Goal: Task Accomplishment & Management: Complete application form

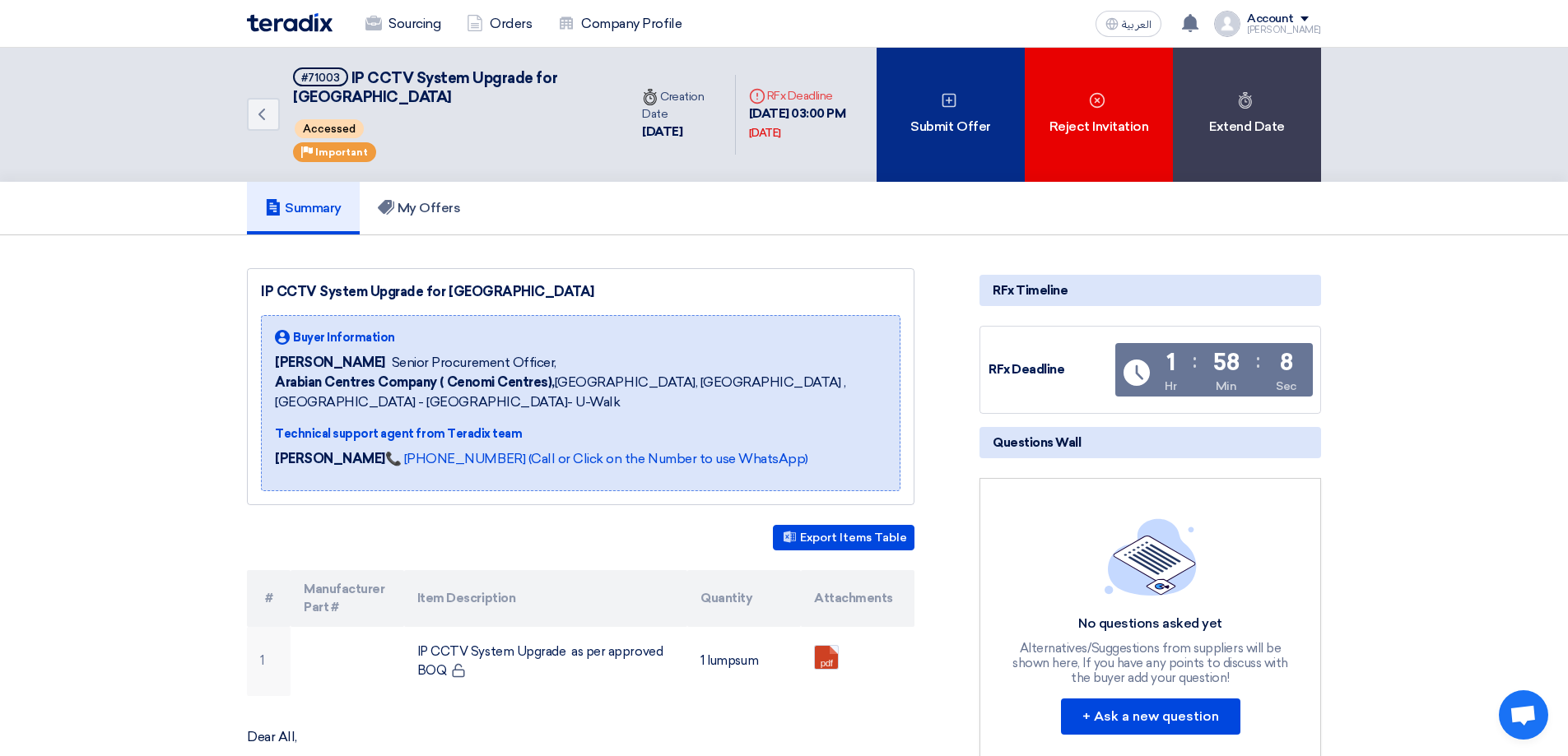
click at [930, 134] on div "Submit Offer" at bounding box center [950, 114] width 148 height 134
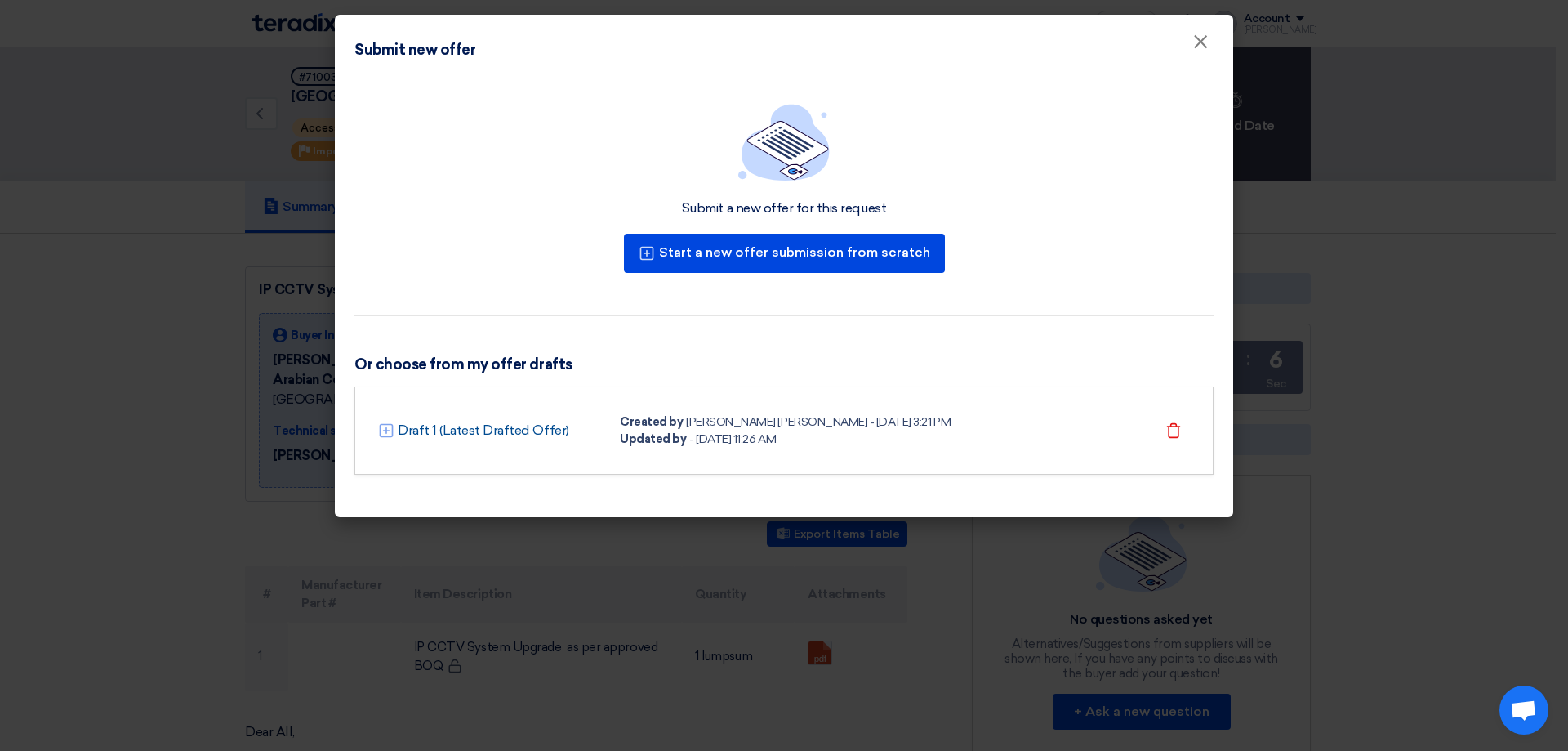
click at [471, 425] on link "Draft 1 (Latest Drafted Offer)" at bounding box center [483, 431] width 172 height 20
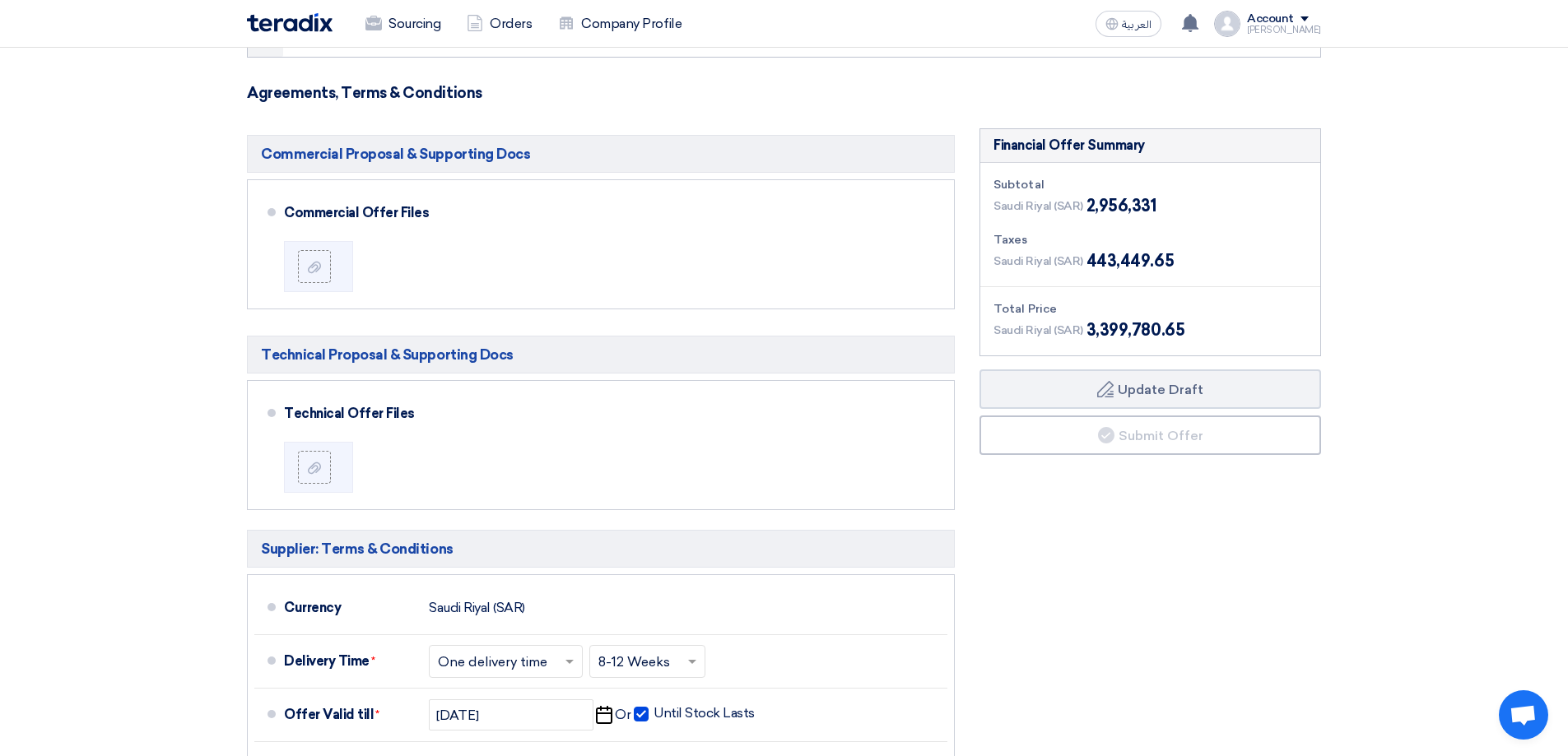
scroll to position [165, 0]
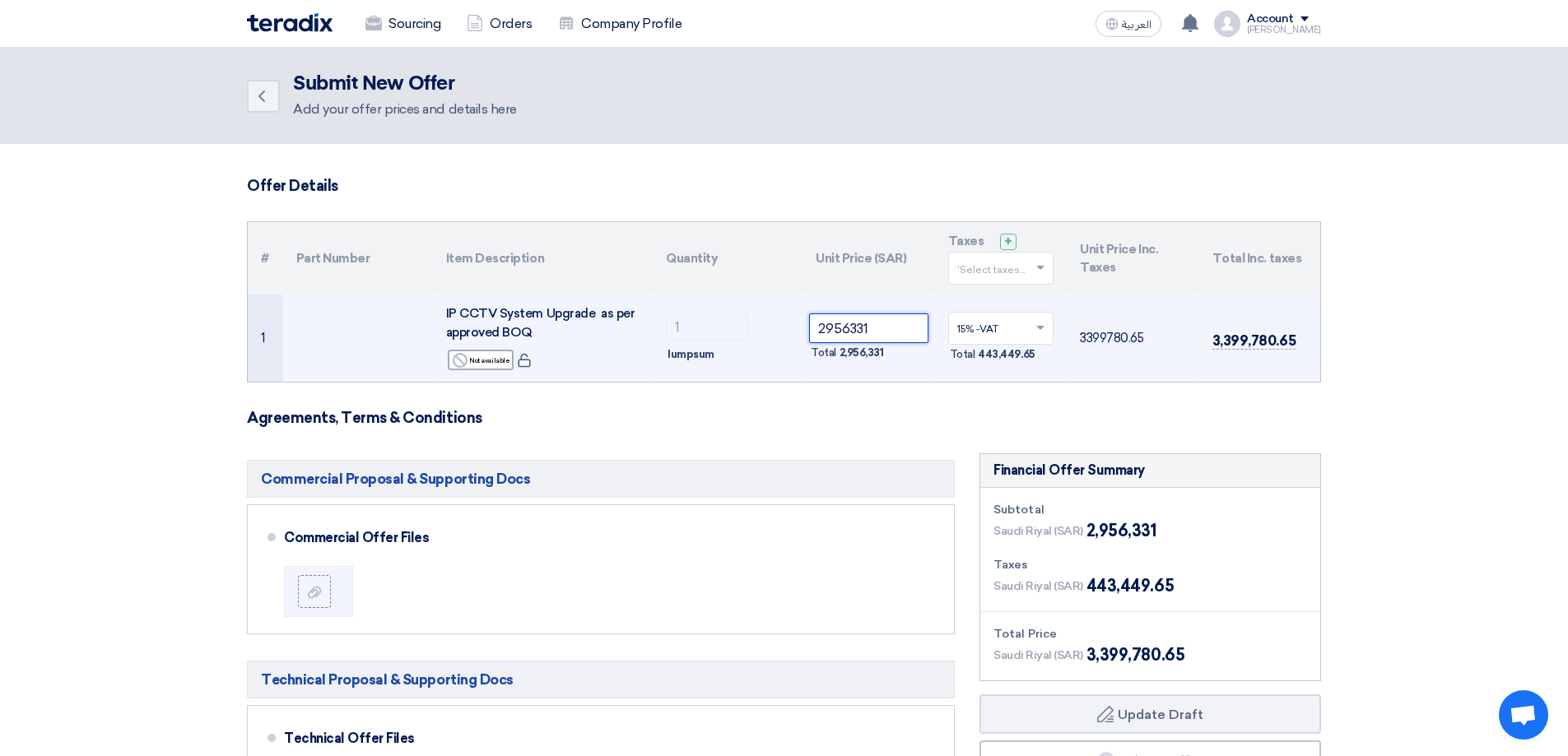
drag, startPoint x: 819, startPoint y: 325, endPoint x: 893, endPoint y: 326, distance: 74.0
click at [893, 326] on input "2956331" at bounding box center [868, 327] width 120 height 29
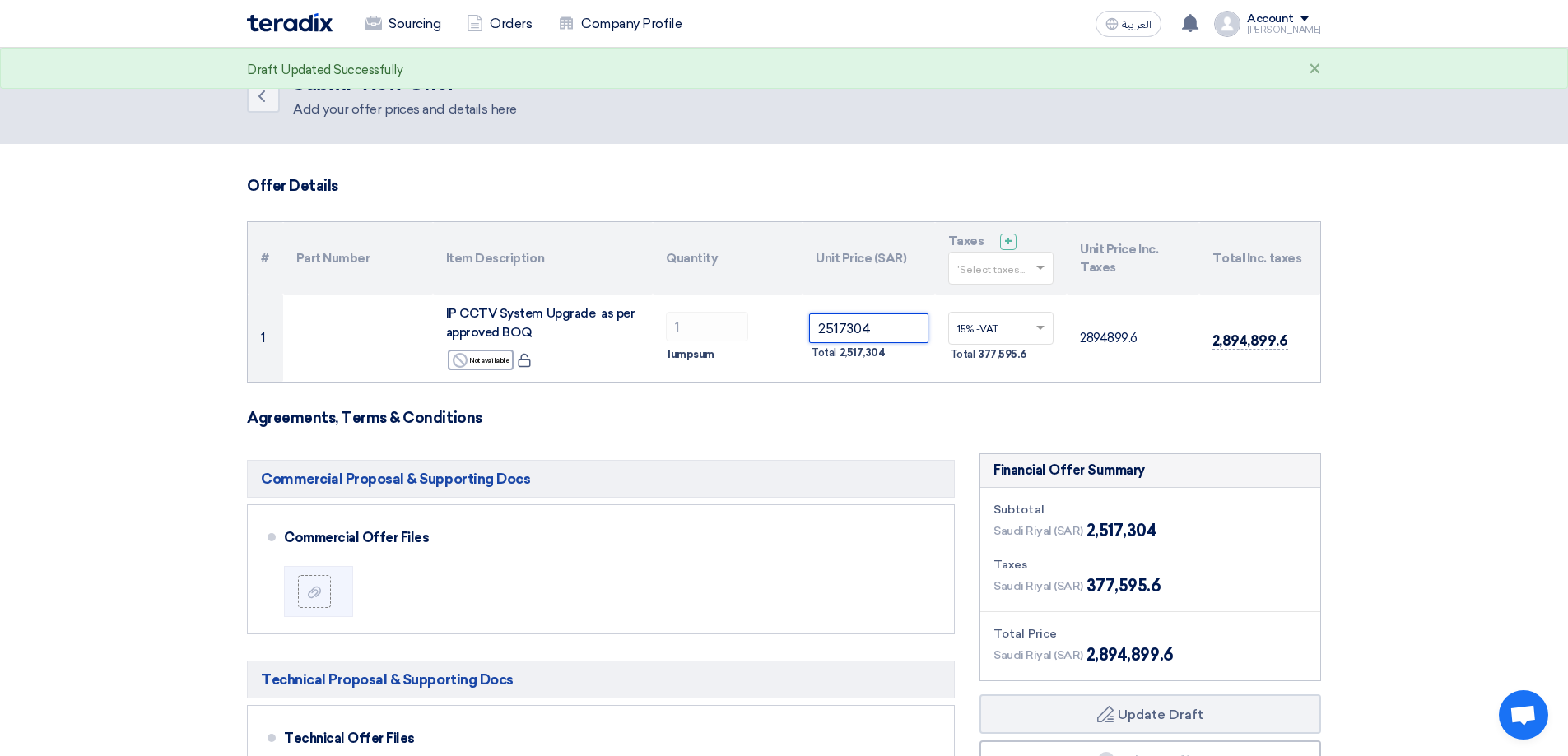
type input "2517304"
click at [936, 403] on form "Offer Details # Part Number Item Description Quantity Unit Price (SAR) Taxes + …" at bounding box center [783, 754] width 1074 height 1154
click at [1416, 378] on section "Offer Details # Part Number Item Description Quantity Unit Price (SAR) Taxes + …" at bounding box center [784, 764] width 1568 height 1241
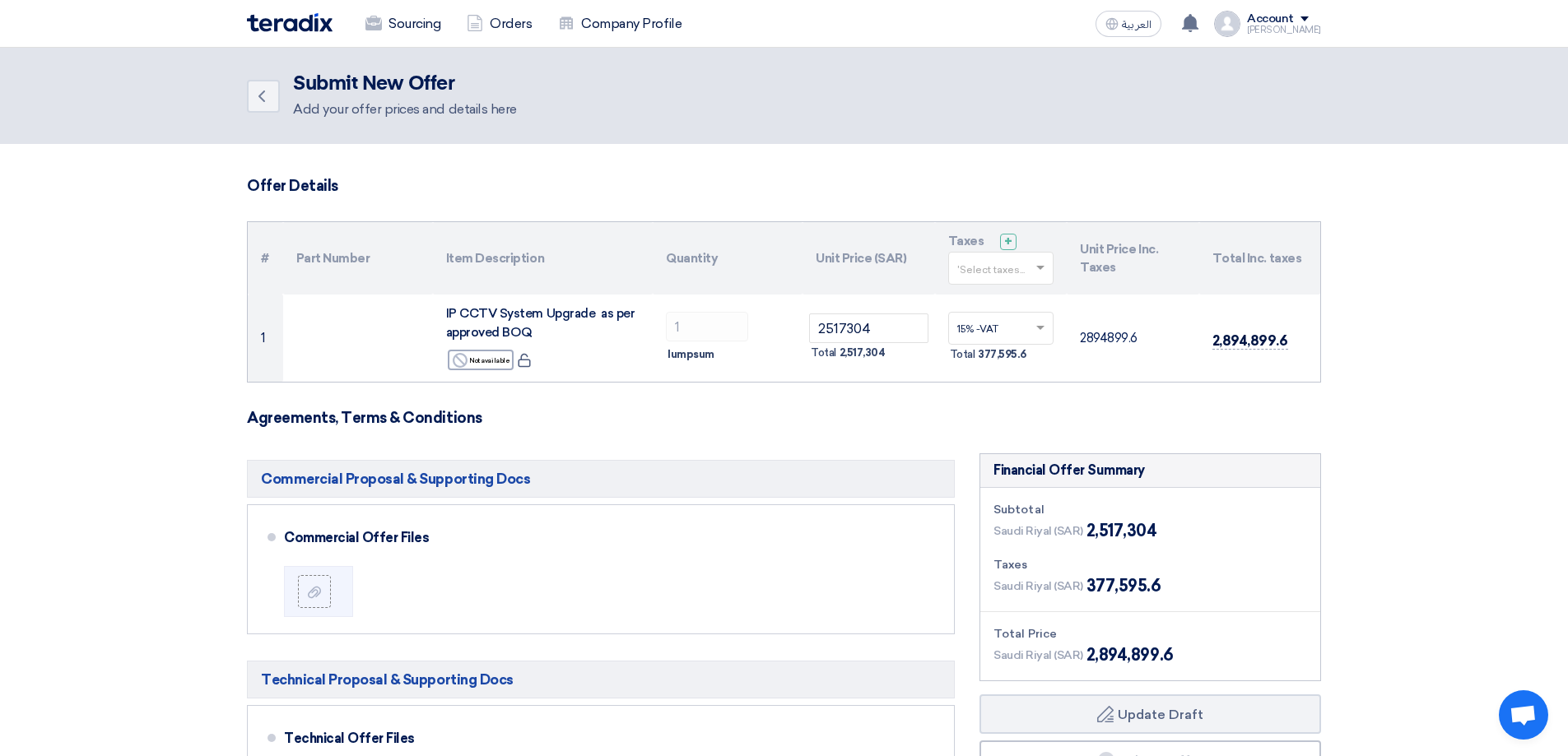
click at [1412, 369] on section "Offer Details # Part Number Item Description Quantity Unit Price (SAR) Taxes + …" at bounding box center [784, 764] width 1568 height 1241
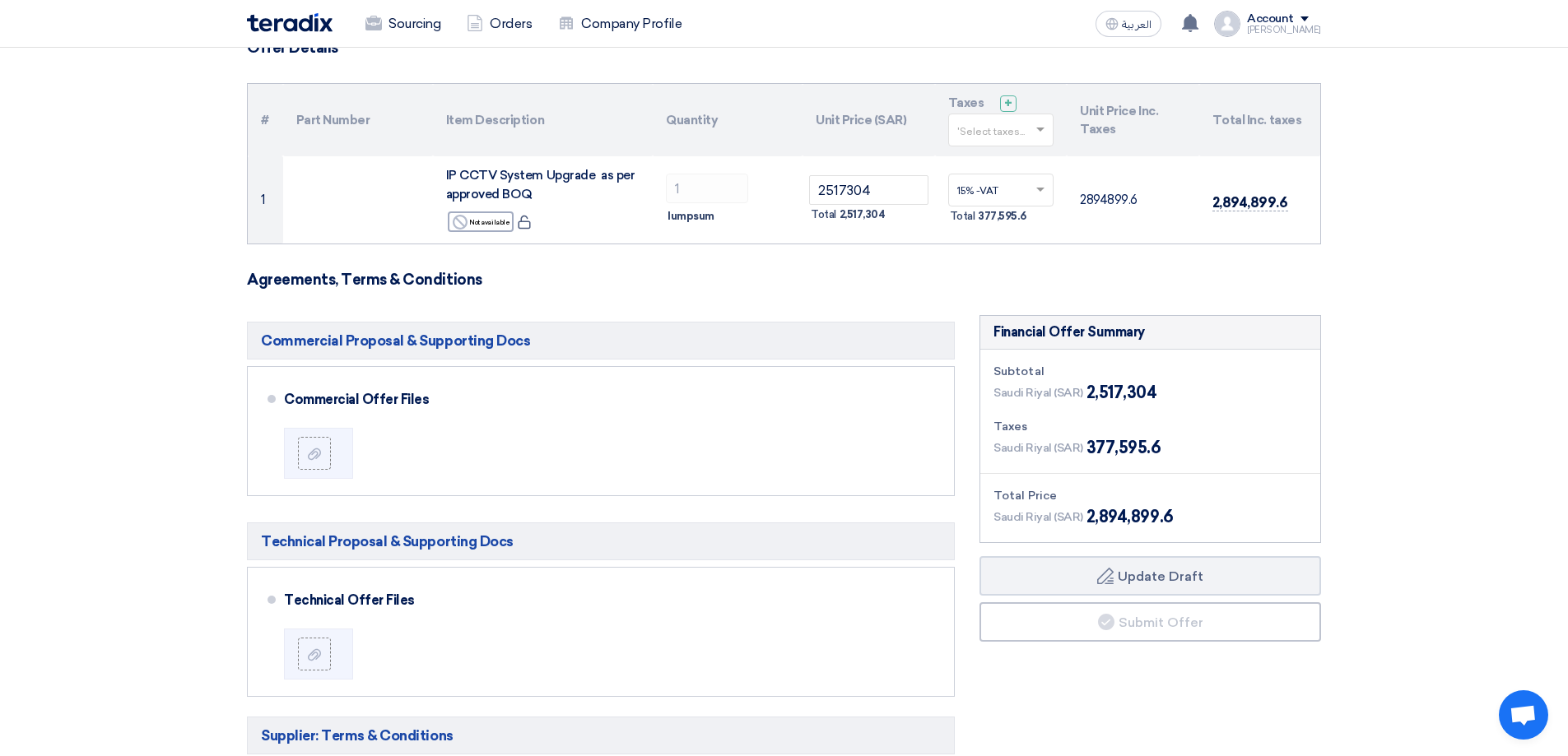
scroll to position [165, 0]
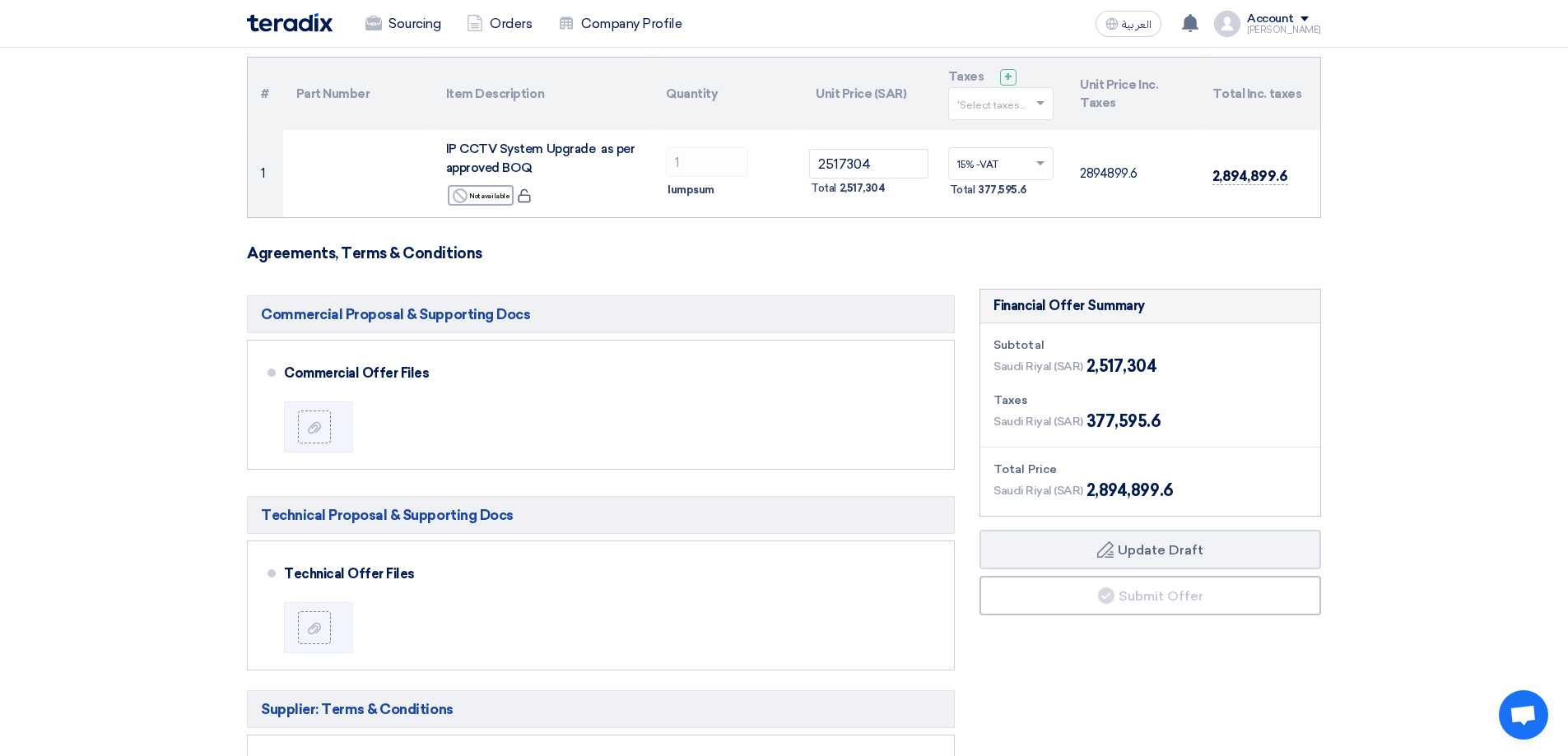
click at [1400, 360] on section "Offer Details # Part Number Item Description Quantity Unit Price (SAR) Taxes + …" at bounding box center [784, 599] width 1568 height 1241
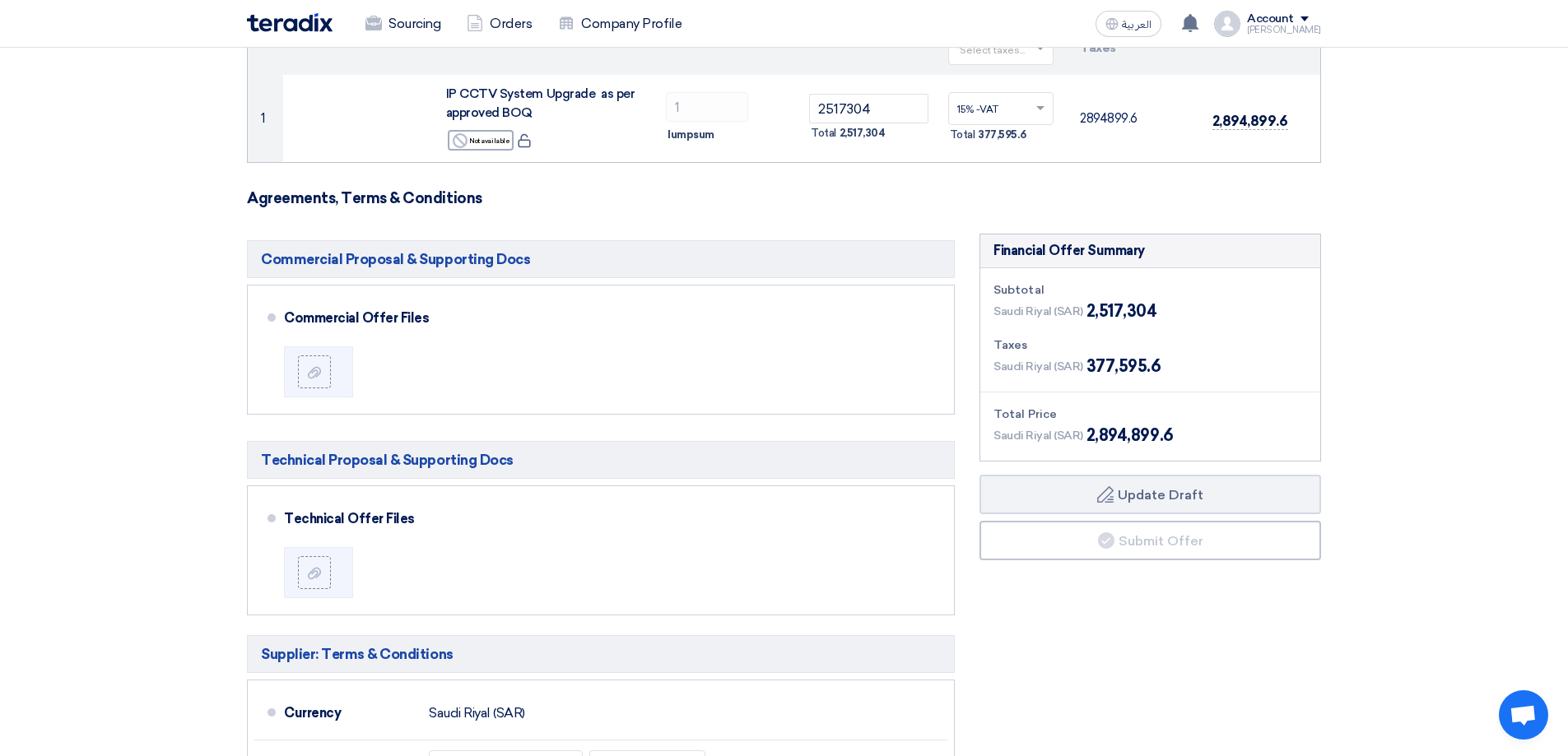
scroll to position [246, 0]
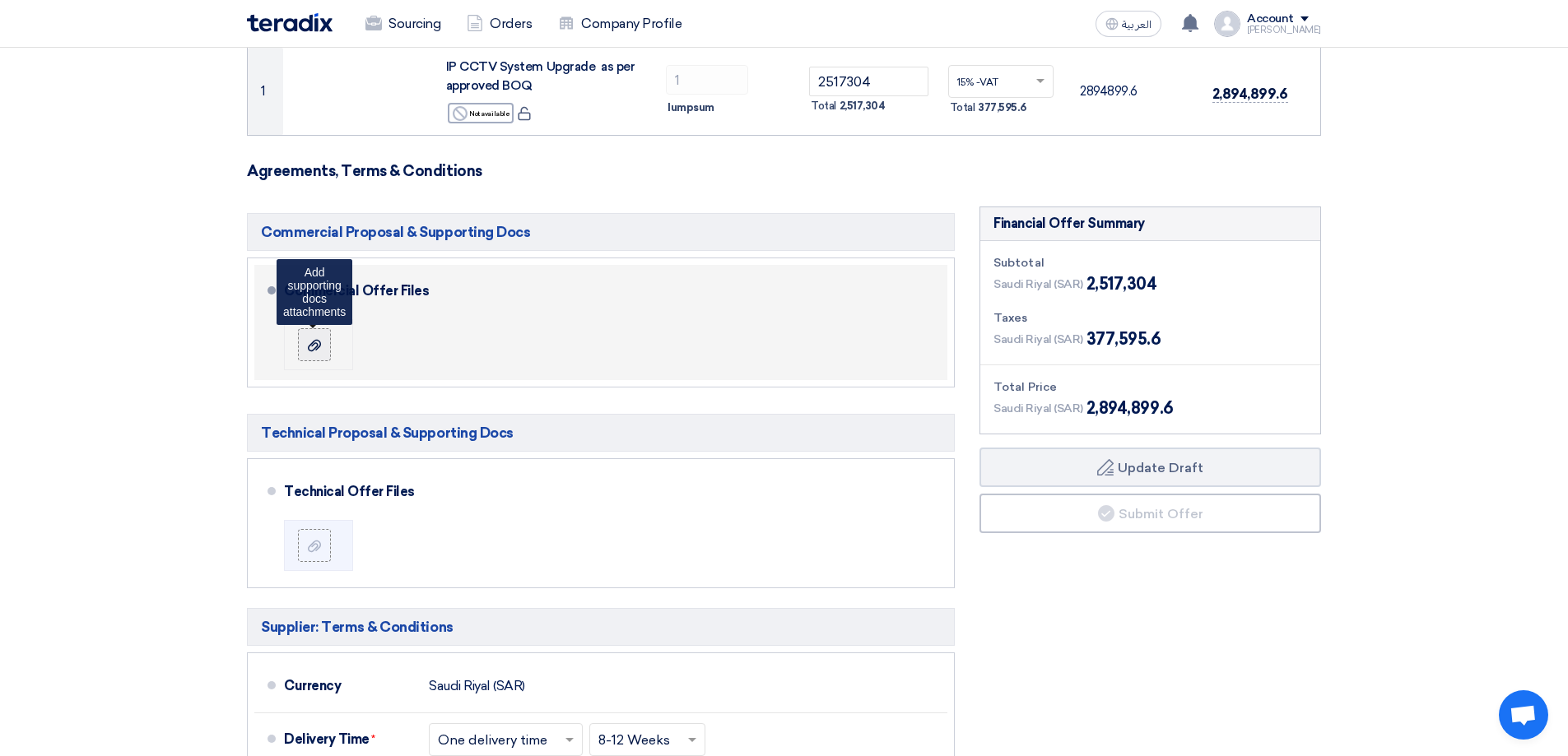
click at [315, 340] on icon at bounding box center [314, 346] width 13 height 13
click at [0, 0] on input "file" at bounding box center [0, 0] width 0 height 0
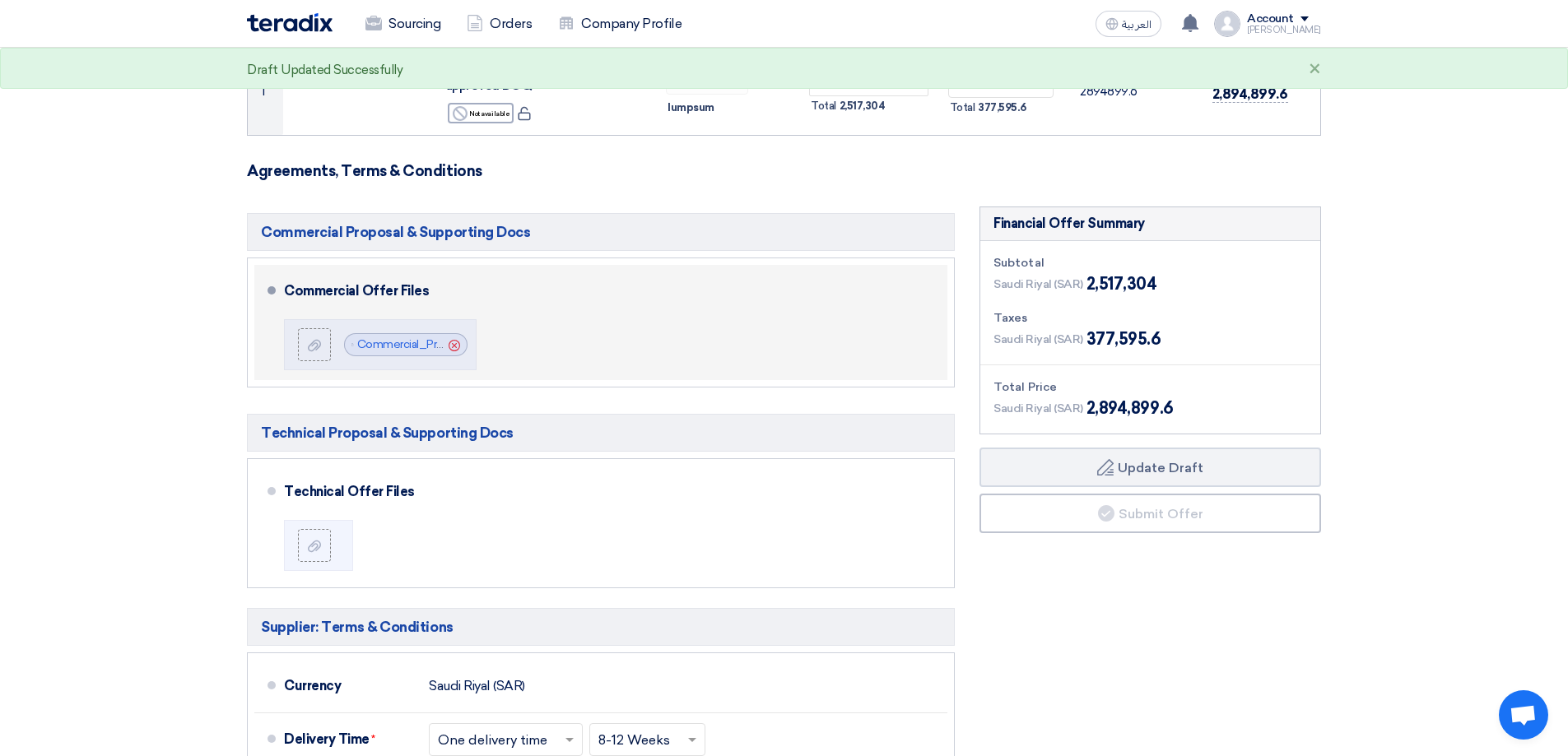
click at [574, 350] on div "Commercial Offer Files File Commercial_Proposal_QT_R_Makkah_Mall_IPCCTV_Upgrade…" at bounding box center [613, 322] width 657 height 102
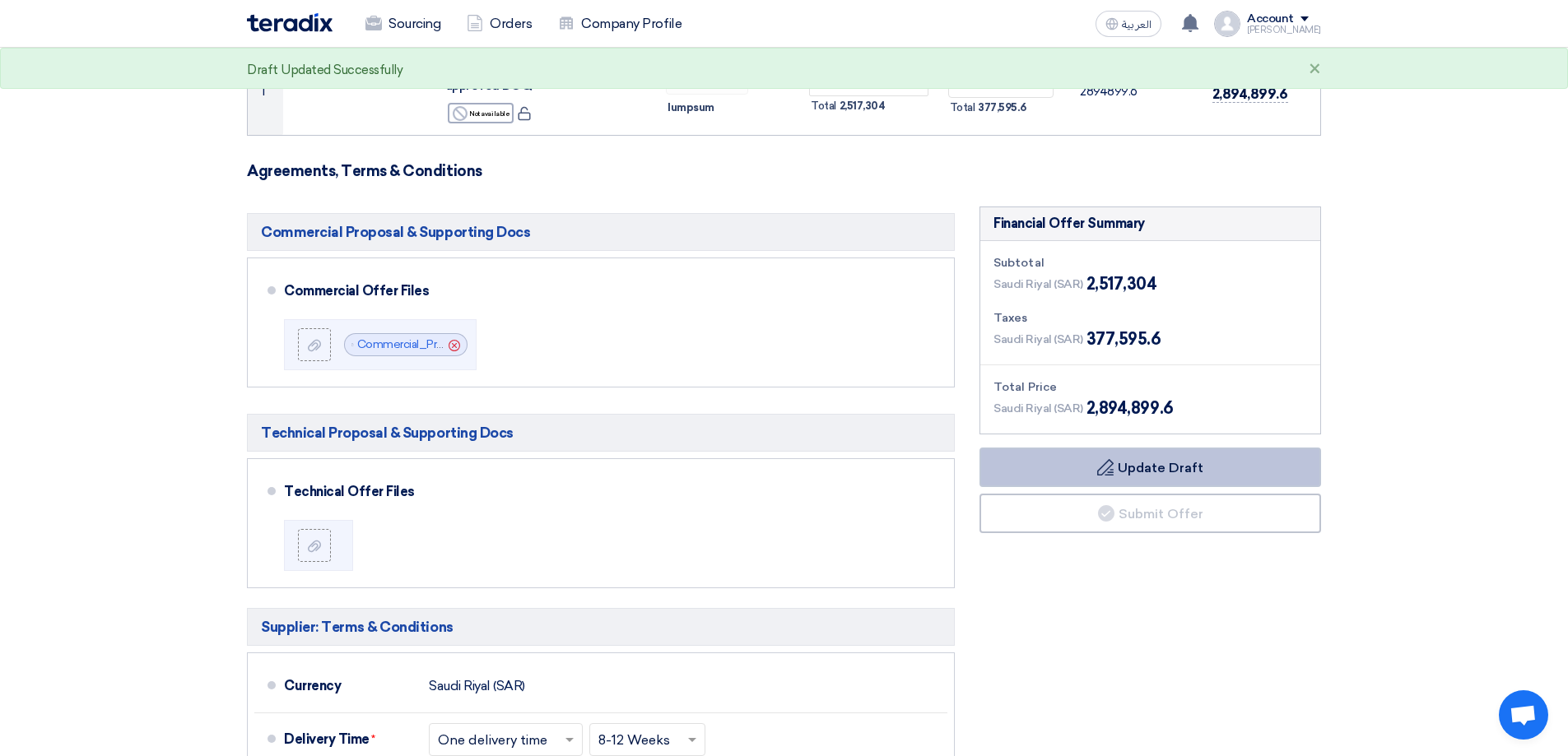
click at [1158, 465] on button "Draft Update Draft" at bounding box center [1150, 467] width 342 height 39
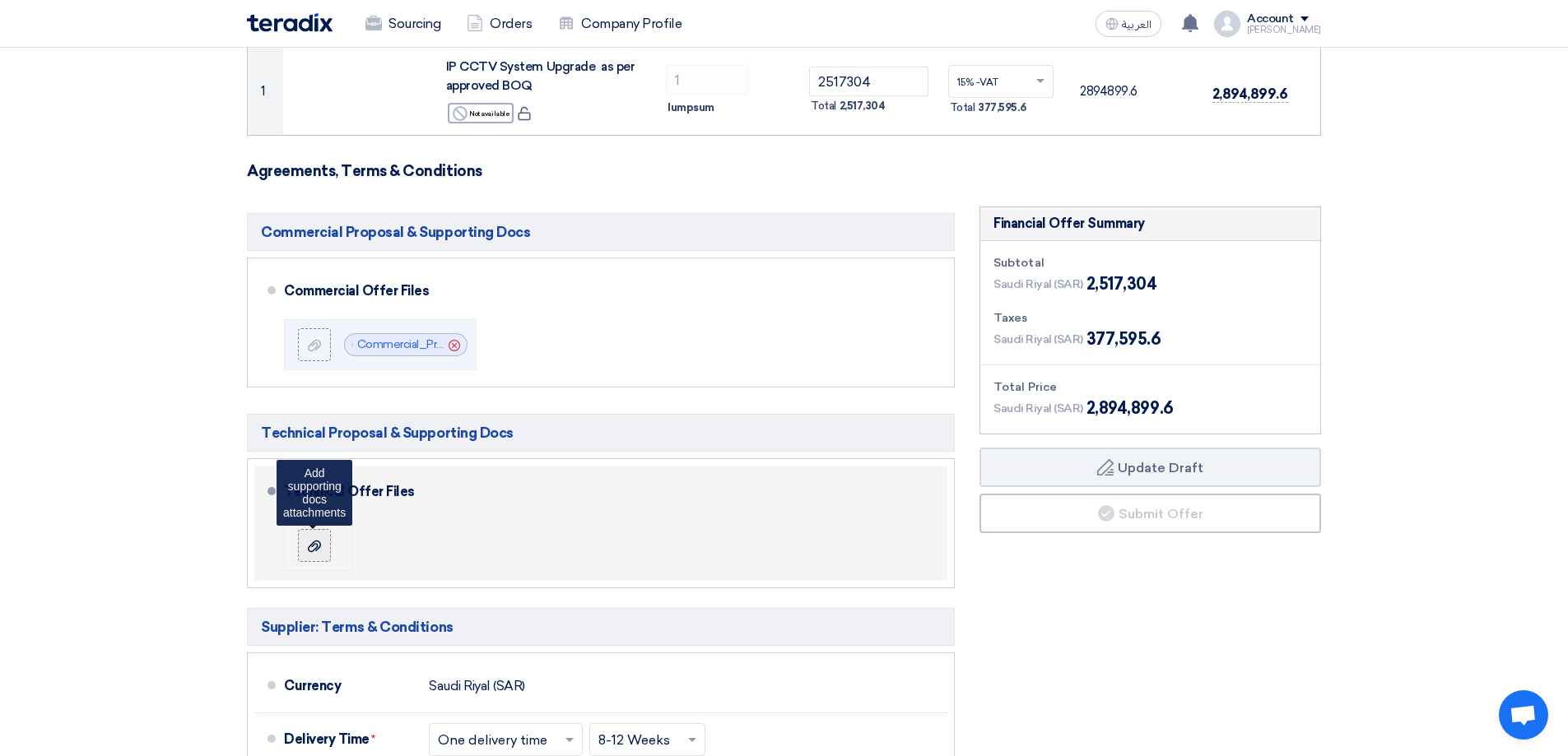
click at [308, 545] on icon at bounding box center [314, 546] width 13 height 13
click at [0, 0] on input "file" at bounding box center [0, 0] width 0 height 0
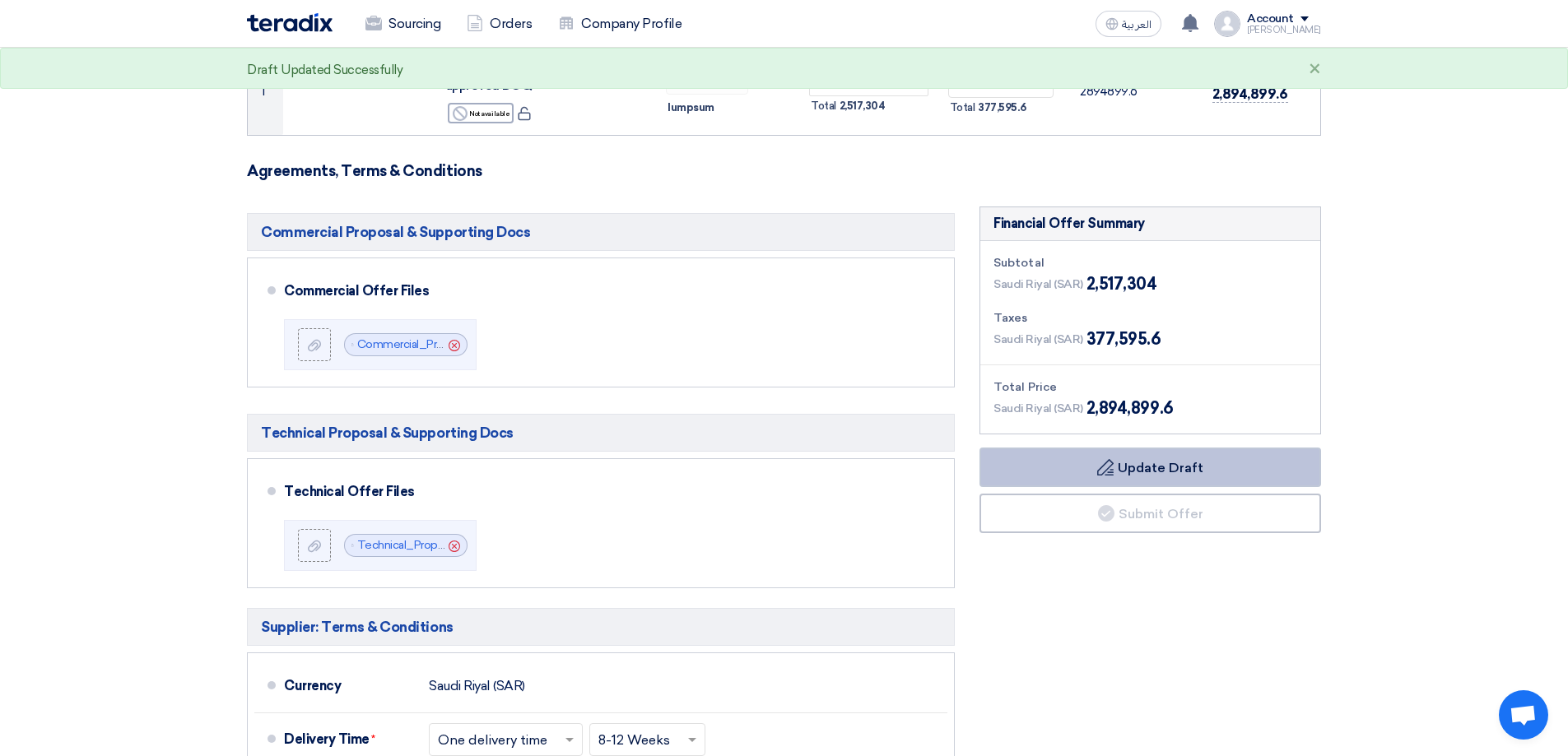
click at [1166, 464] on button "Draft Update Draft" at bounding box center [1150, 467] width 342 height 39
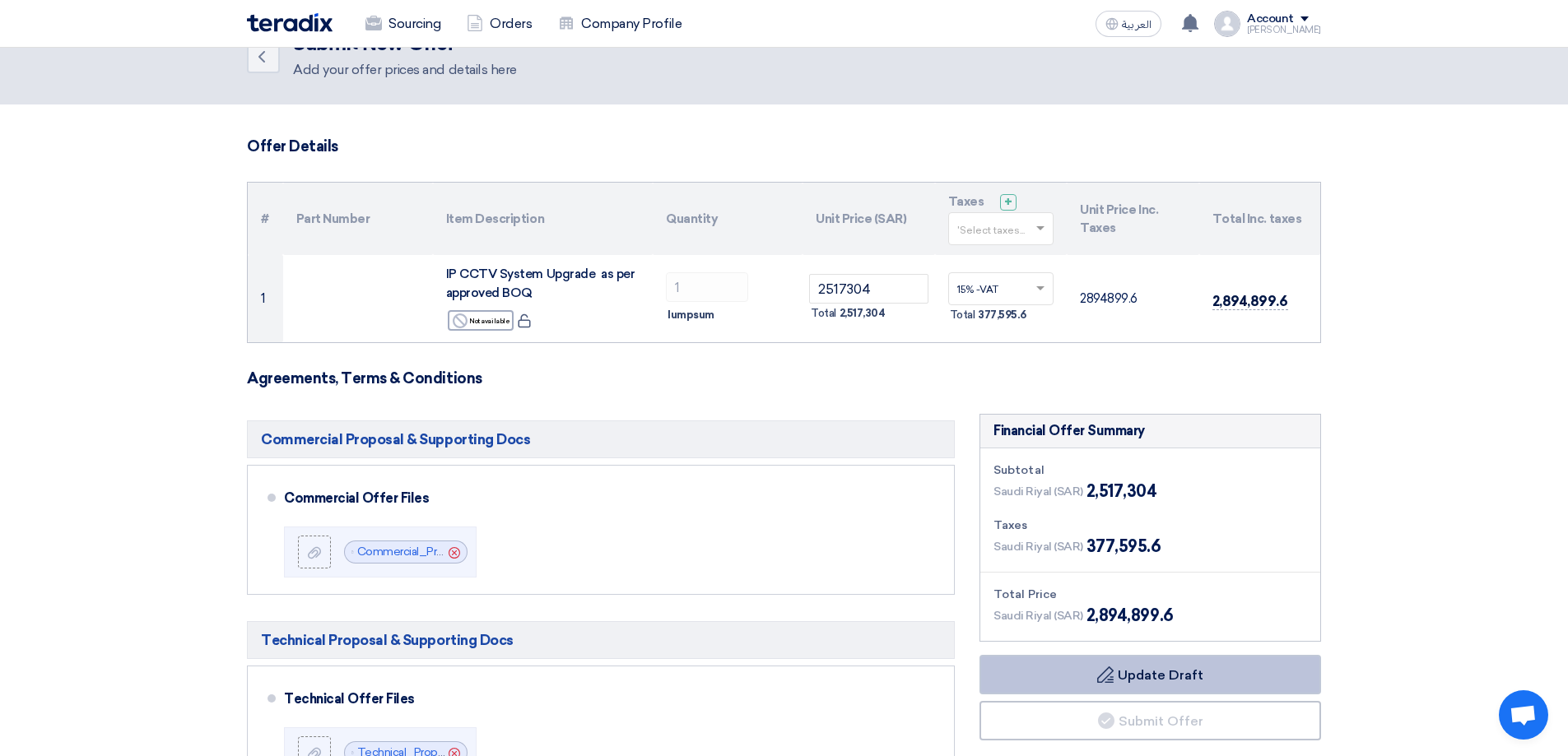
scroll to position [0, 0]
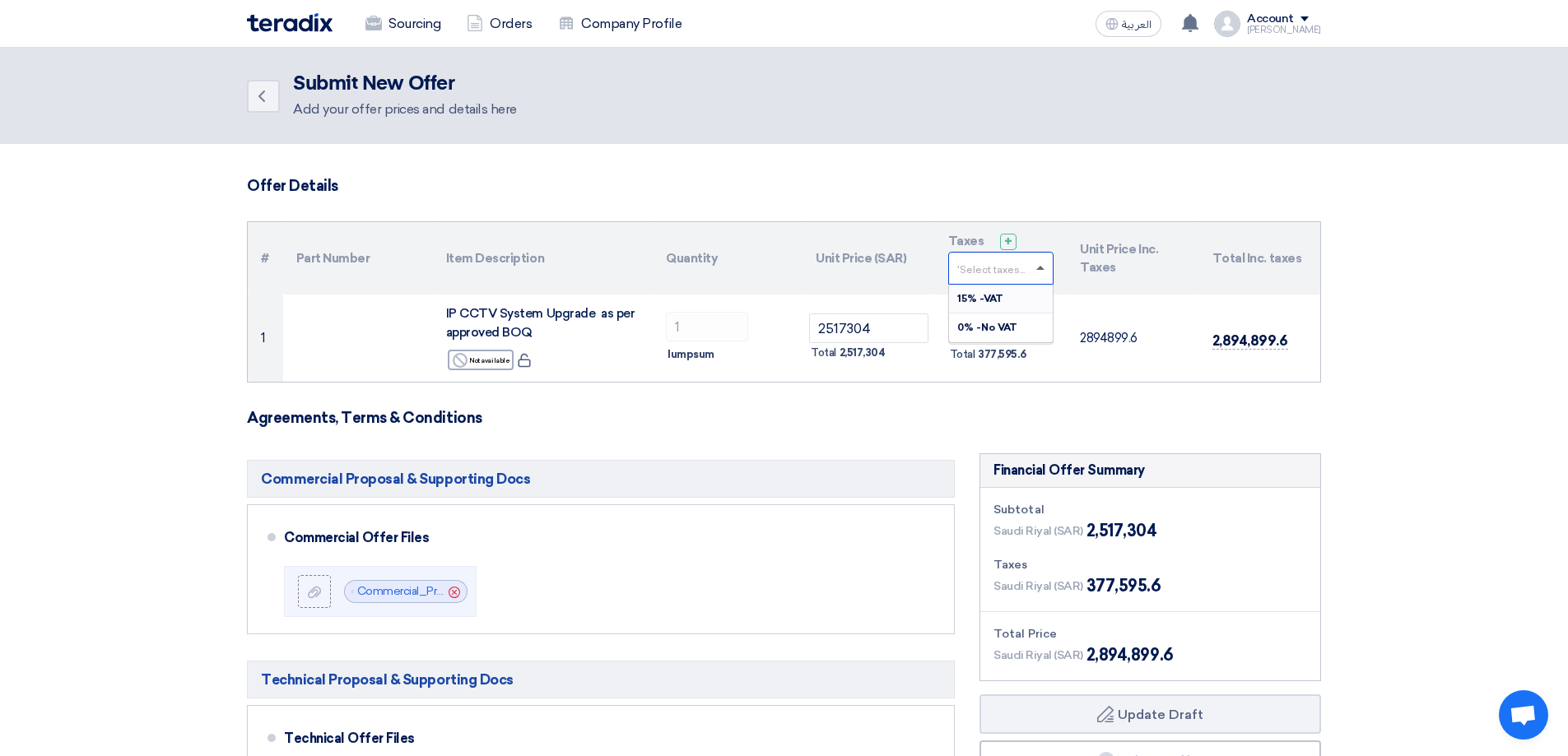
click at [1037, 266] on span at bounding box center [1041, 267] width 8 height 4
click at [991, 299] on span "15% -VAT" at bounding box center [980, 299] width 46 height 12
click at [1432, 383] on section "Offer Details # Part Number Item Description Quantity Unit Price (SAR) Taxes + …" at bounding box center [784, 764] width 1568 height 1241
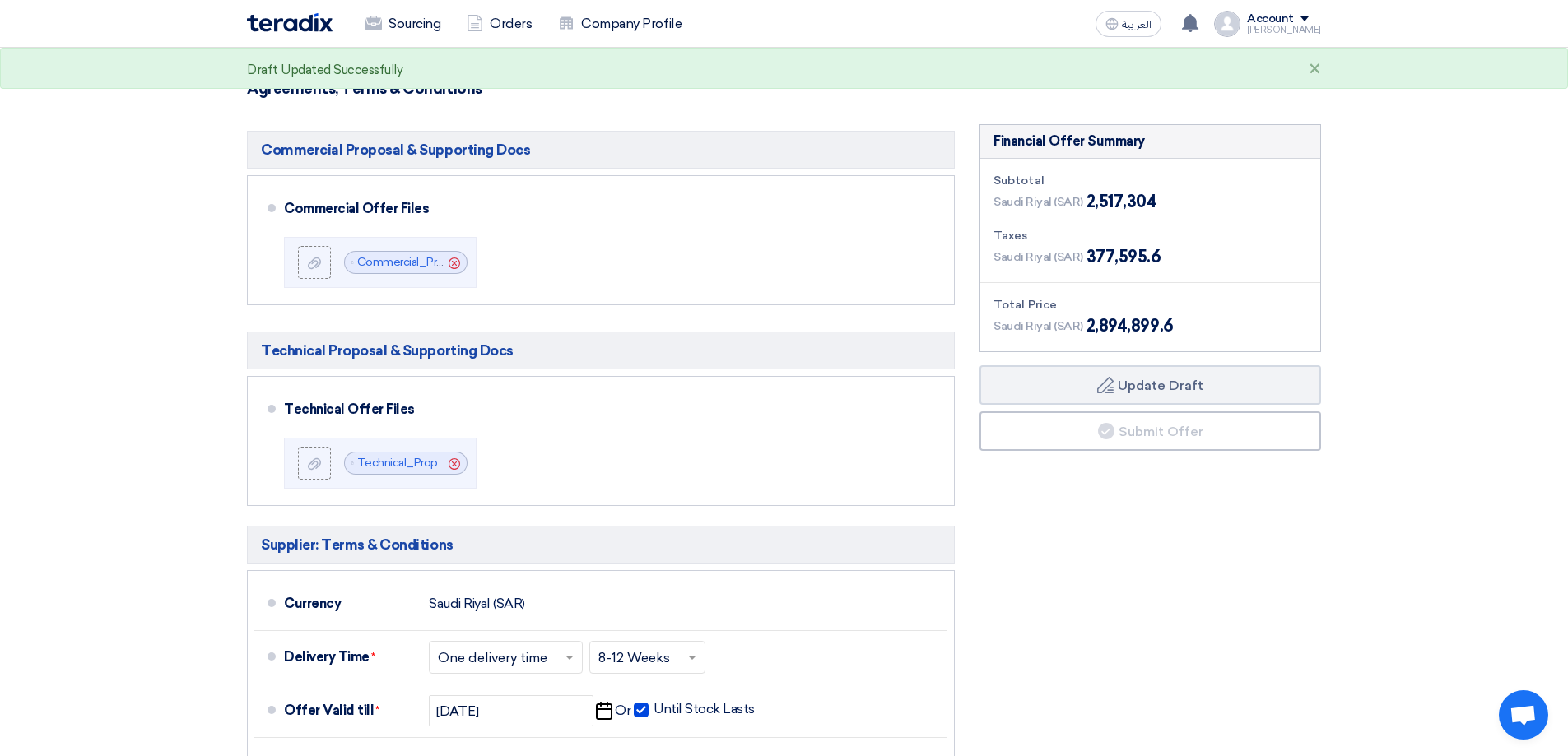
click at [1077, 551] on div "Financial Offer Summary Subtotal Saudi Riyal (SAR) 2,517,304 Taxes Draft" at bounding box center [1150, 564] width 366 height 879
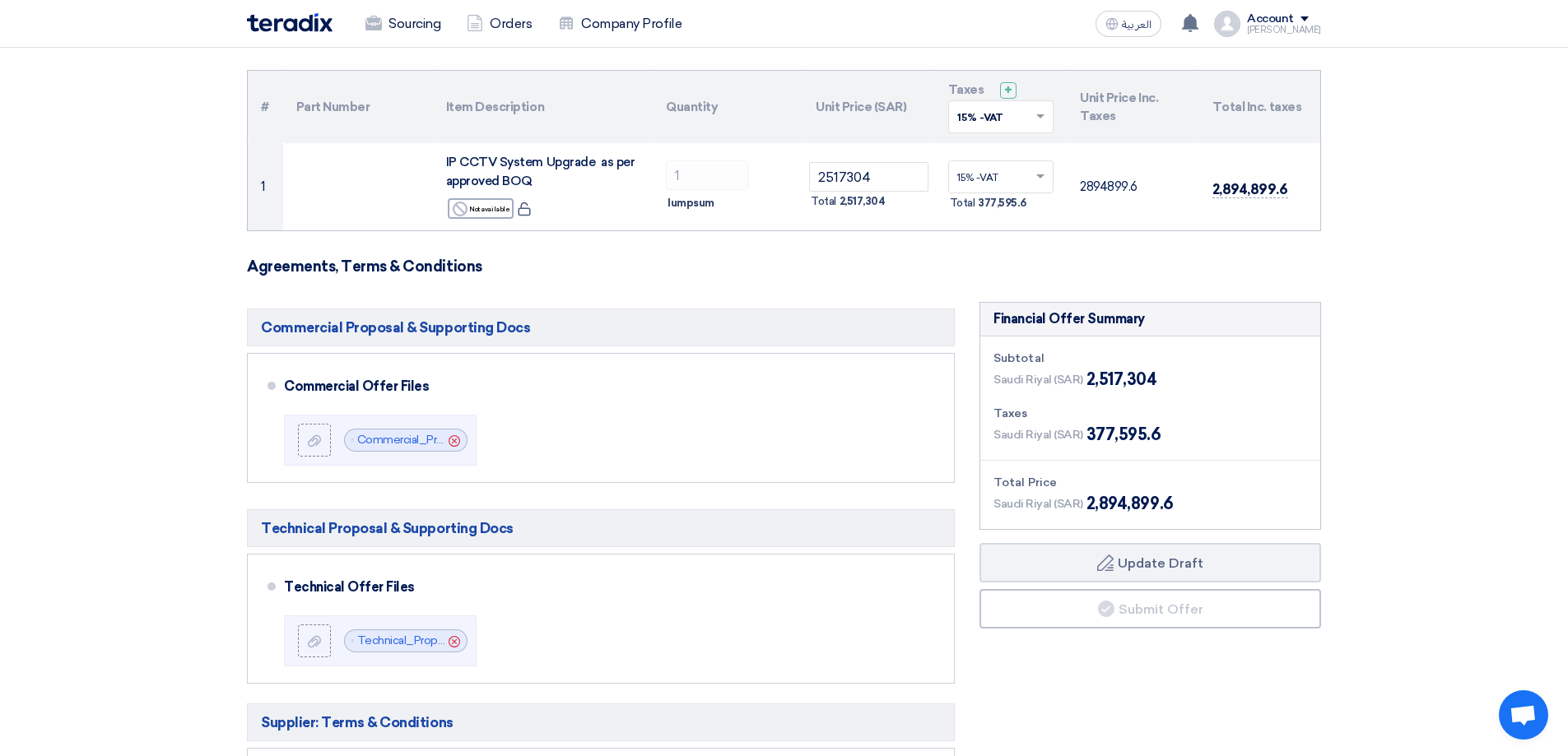
scroll to position [246, 0]
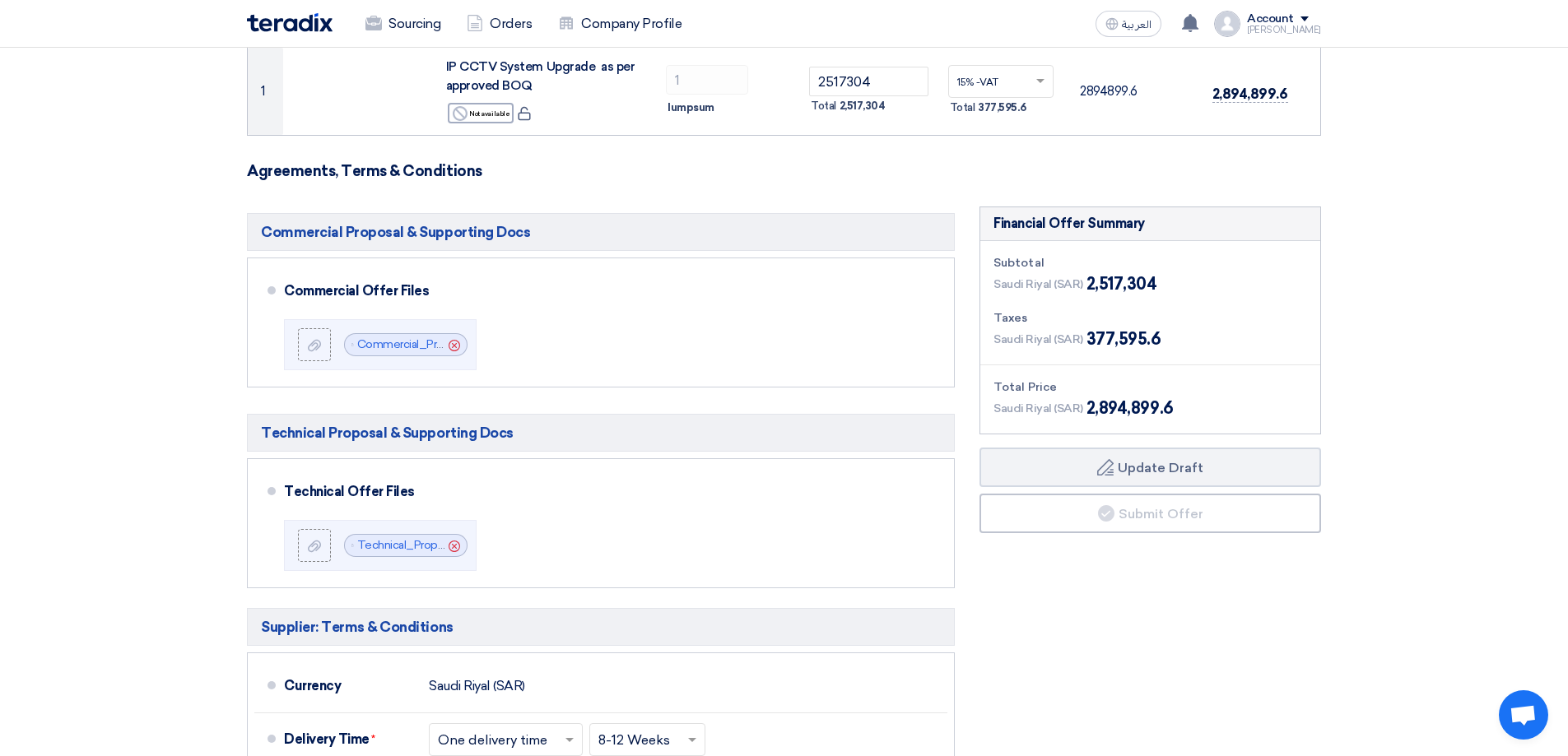
click at [1445, 443] on section "Offer Details # Part Number Item Description Quantity Unit Price (SAR) Taxes + …" at bounding box center [784, 517] width 1568 height 1241
click at [1146, 469] on button "Draft Update Draft" at bounding box center [1150, 467] width 342 height 39
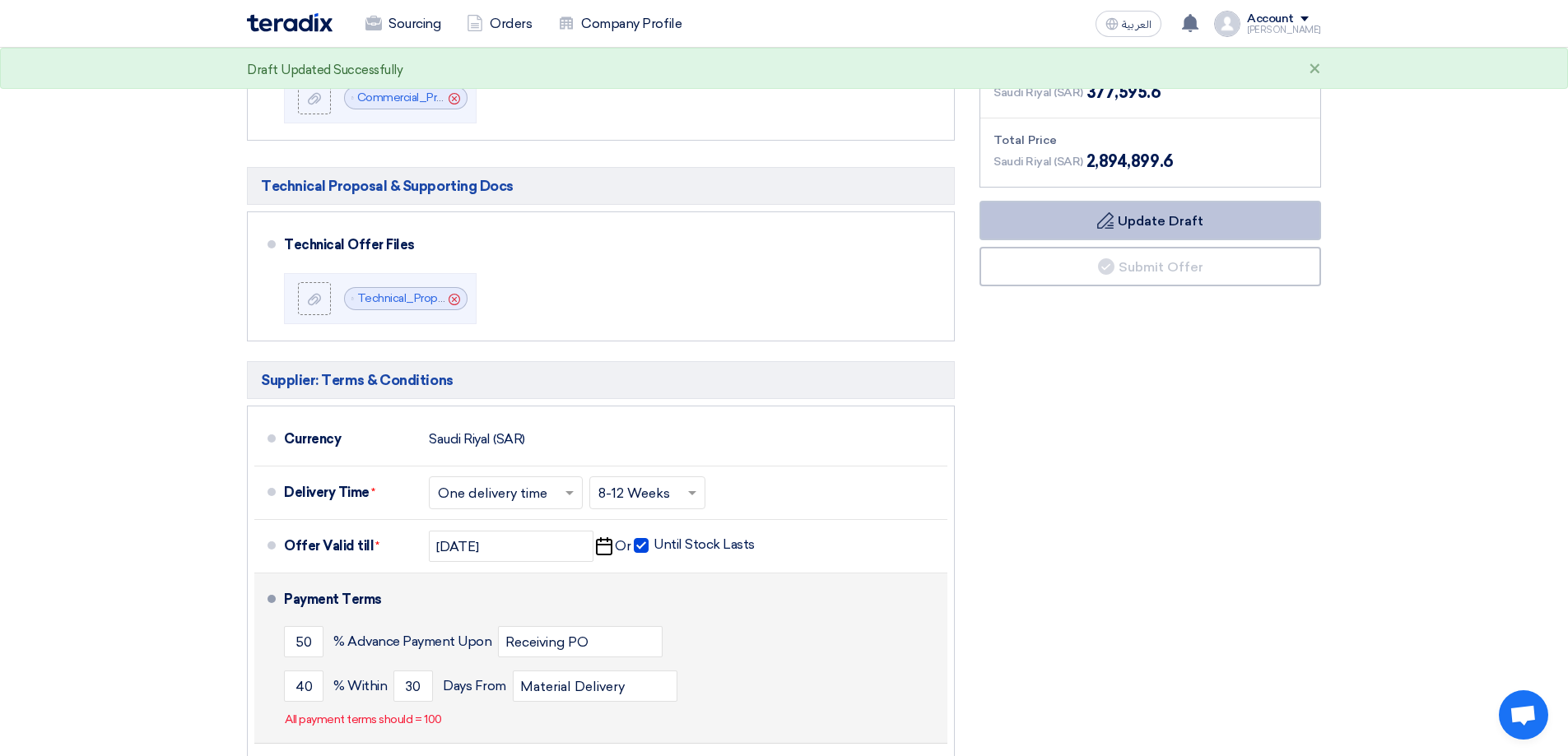
scroll to position [658, 0]
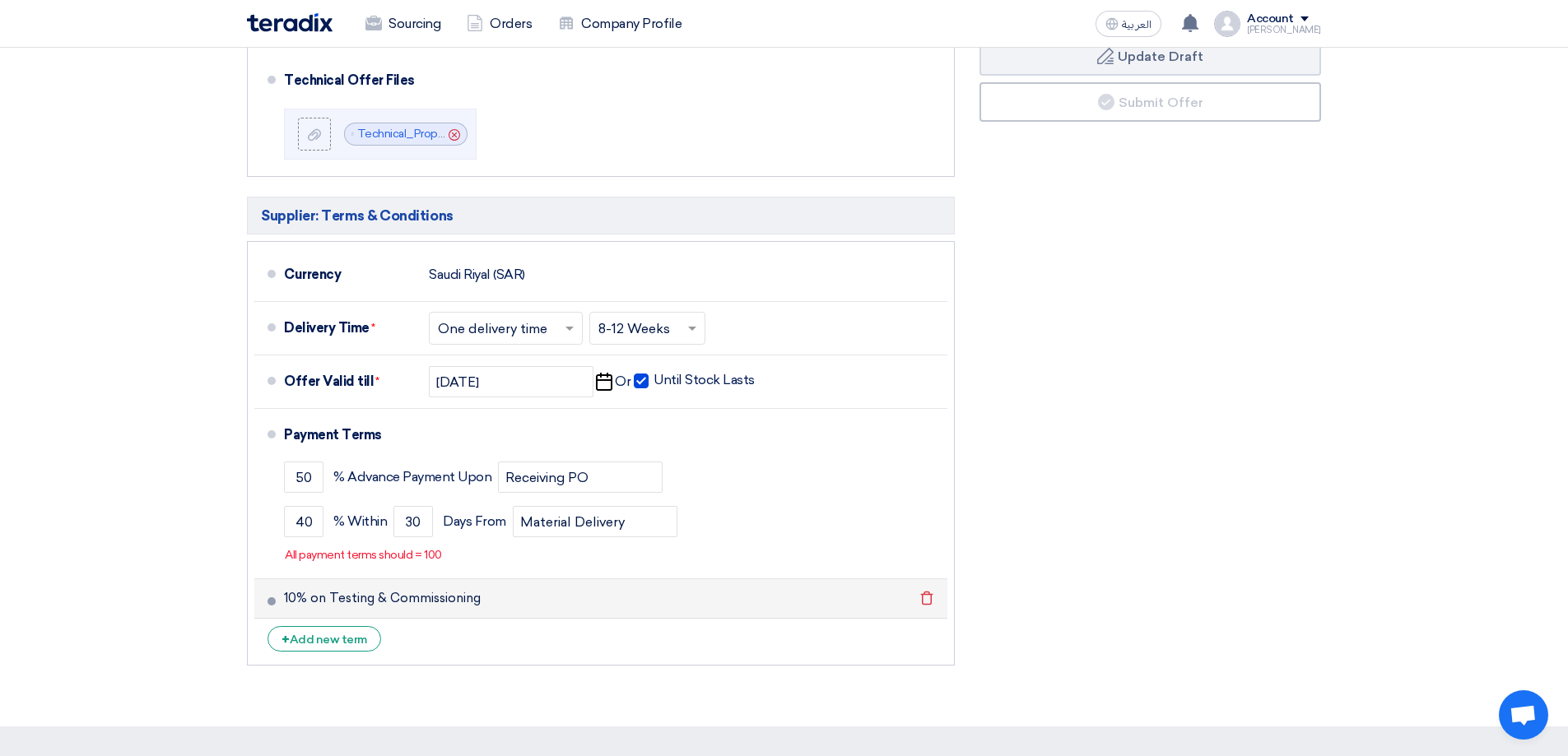
click at [272, 603] on span at bounding box center [272, 601] width 8 height 8
click at [929, 597] on icon "Delete" at bounding box center [926, 597] width 28 height 28
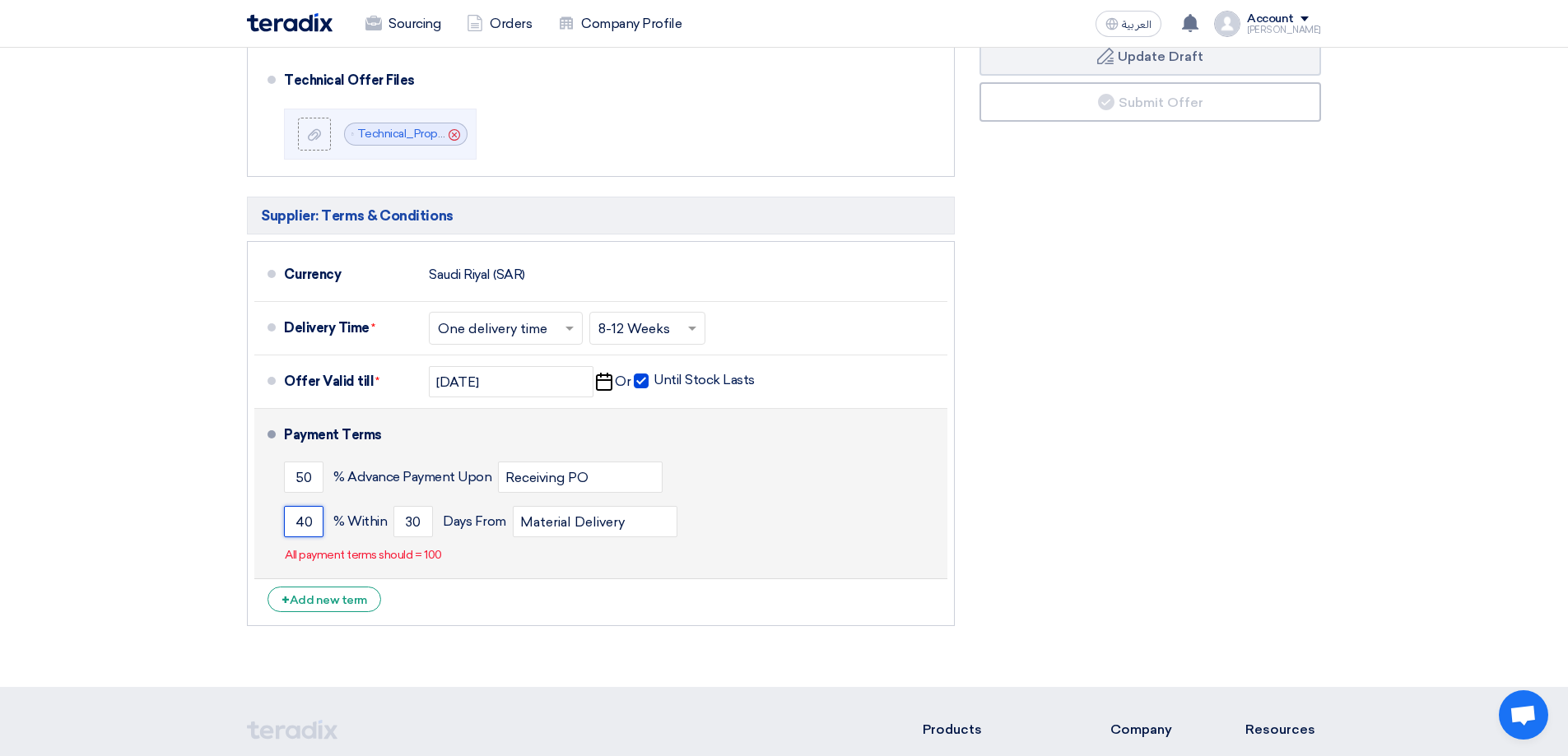
click at [292, 525] on input "40" at bounding box center [303, 521] width 39 height 31
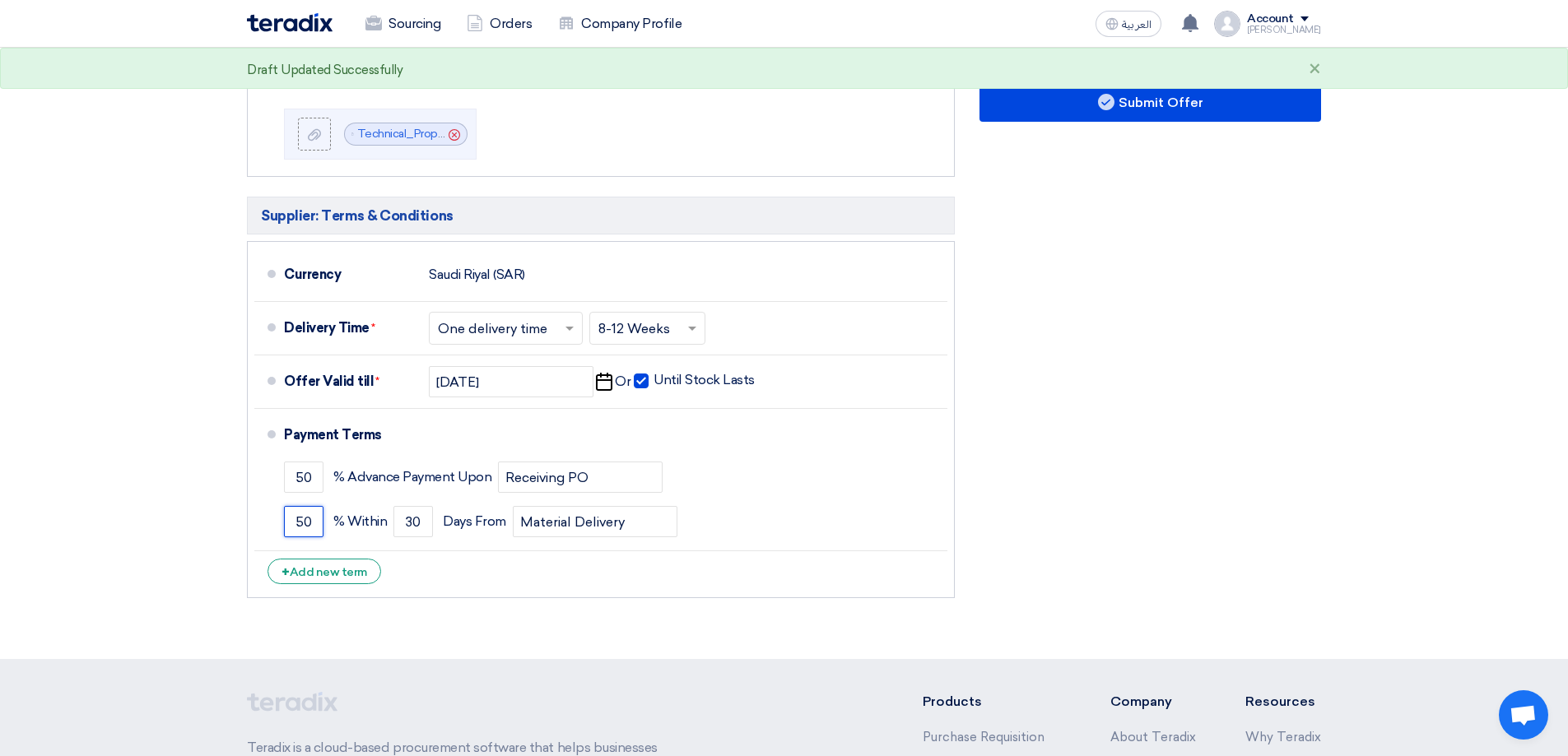
type input "50"
click at [1057, 490] on div "Financial Offer Summary Subtotal Saudi Riyal (SAR) 2,517,304 Taxes Draft" at bounding box center [1150, 200] width 366 height 811
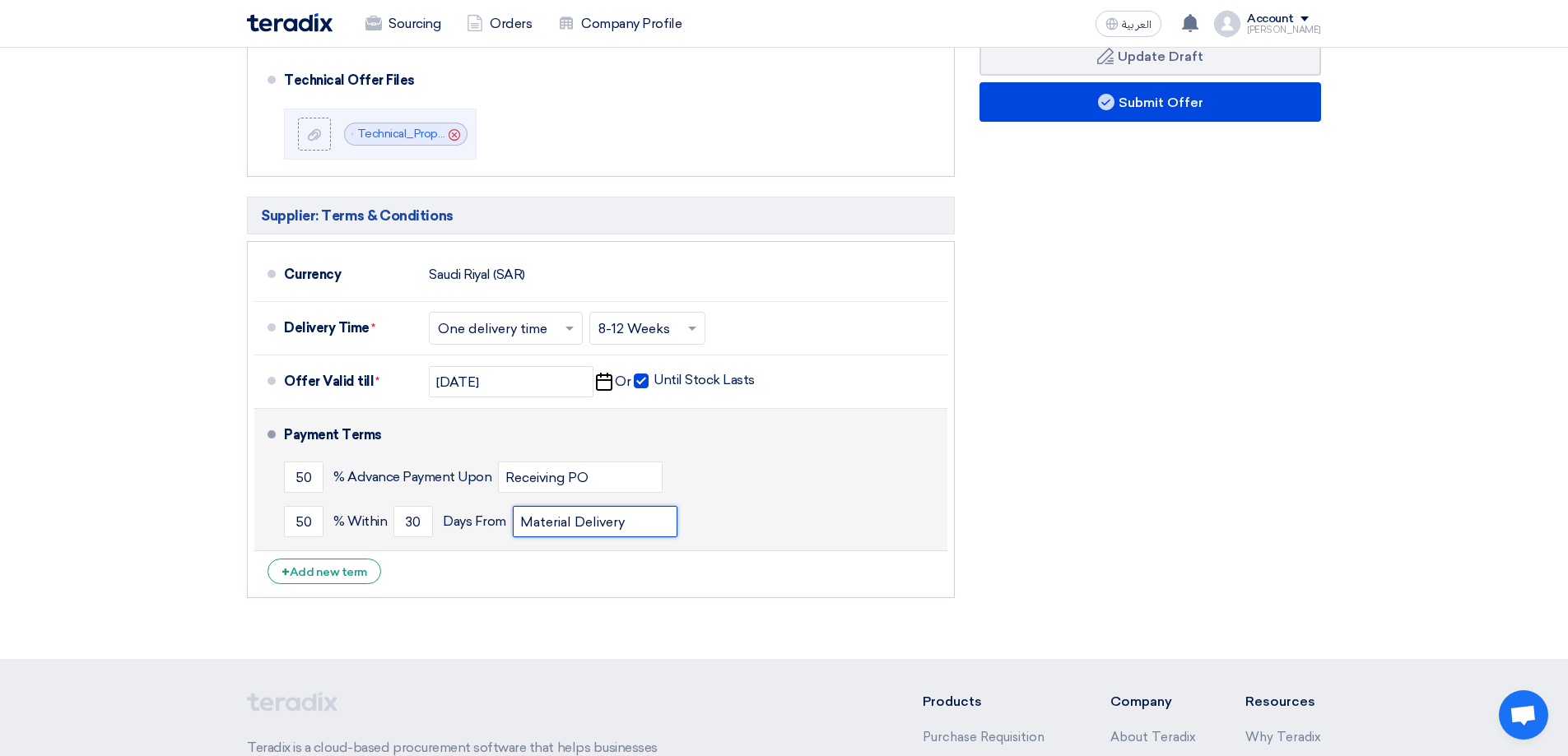
click at [671, 525] on input "Material Delivery" at bounding box center [594, 521] width 165 height 31
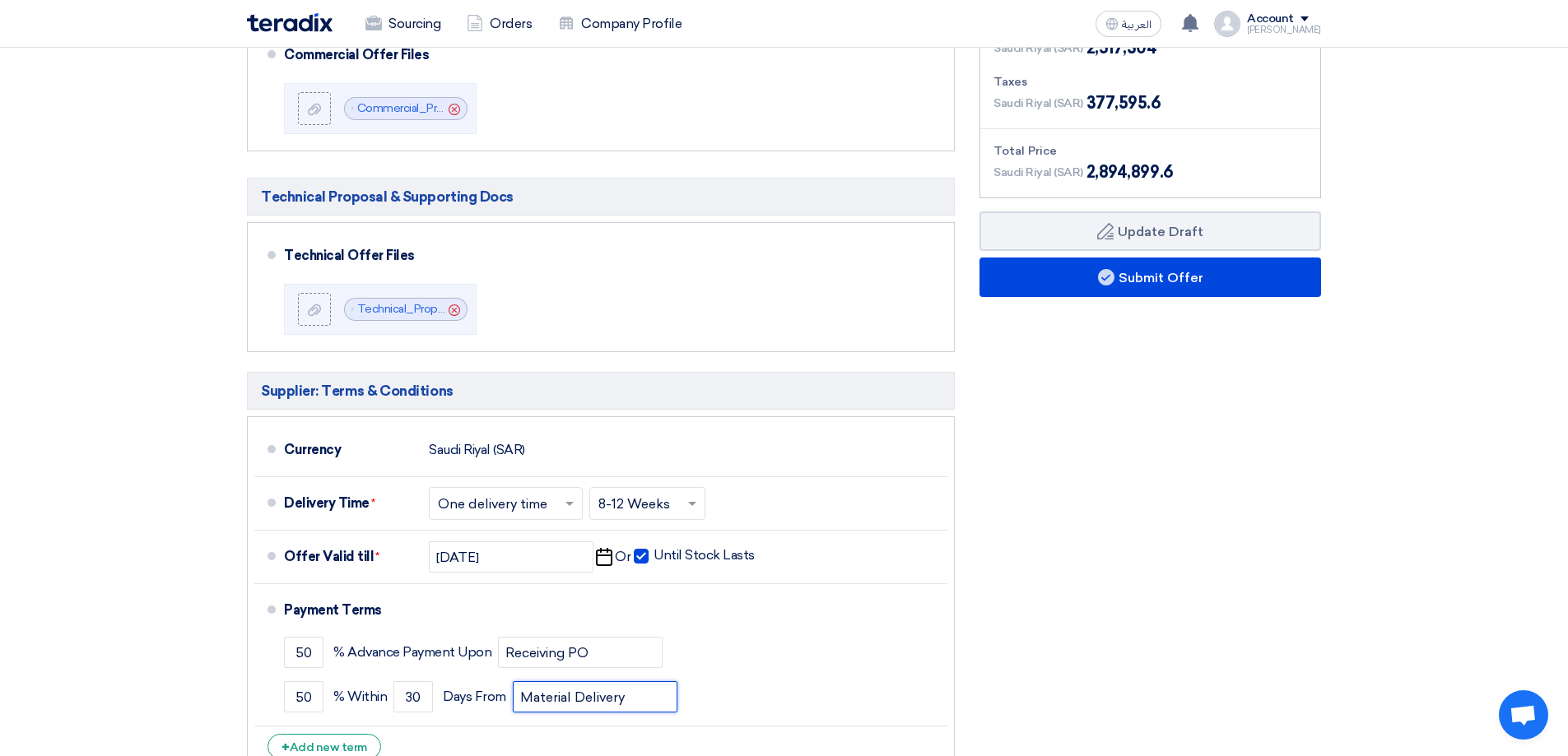
scroll to position [576, 0]
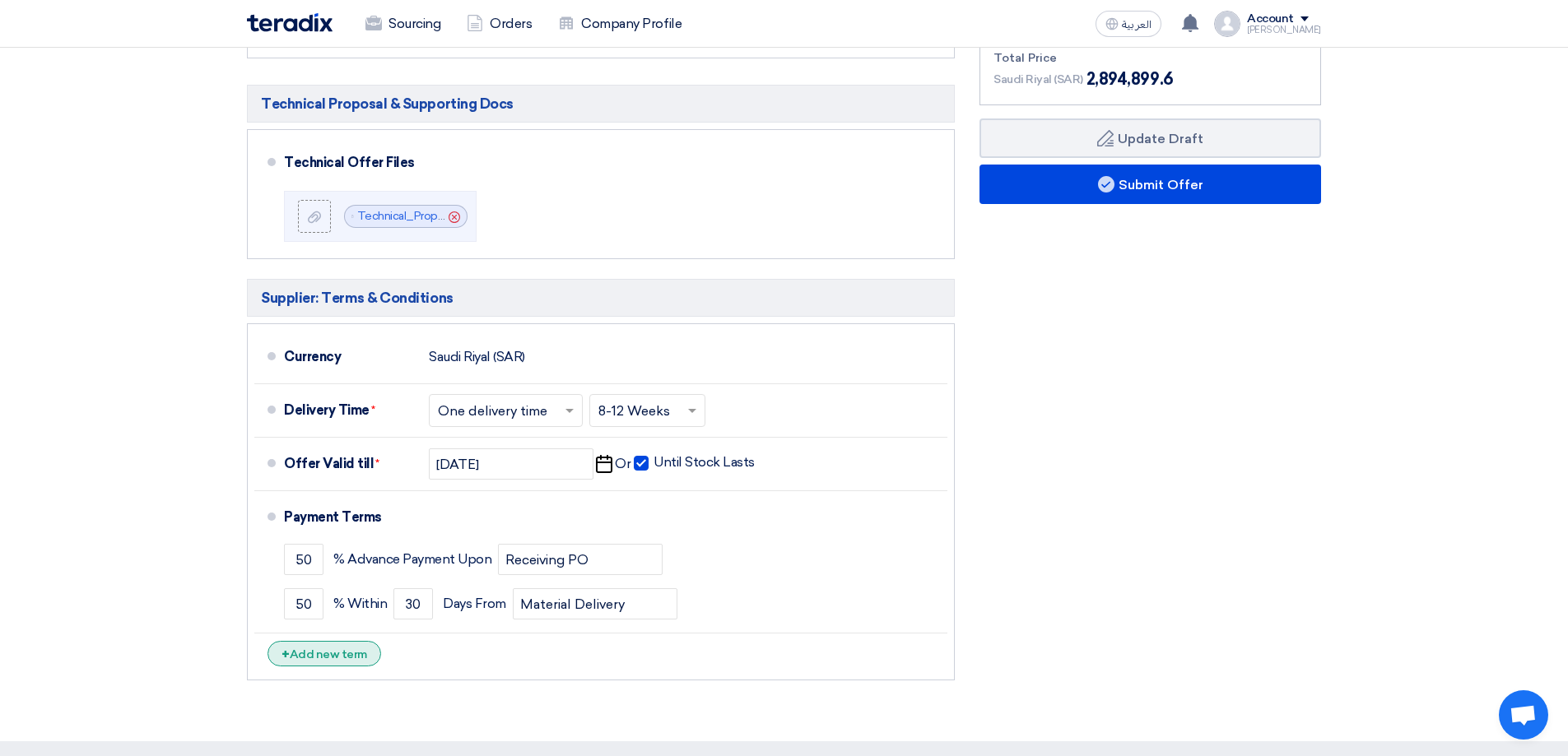
click at [285, 651] on span "+" at bounding box center [286, 654] width 8 height 16
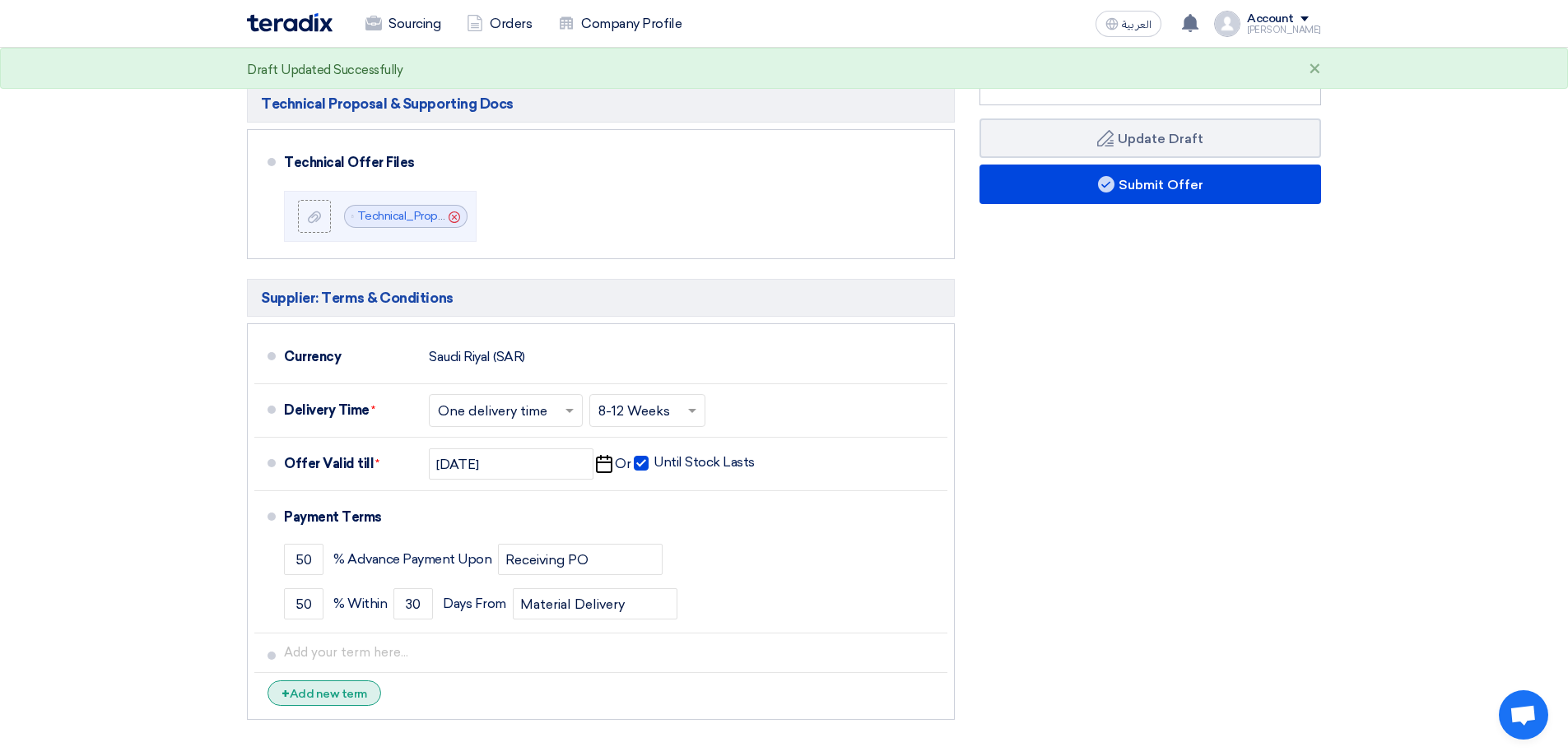
click at [279, 692] on div "+ Add new term" at bounding box center [324, 693] width 114 height 26
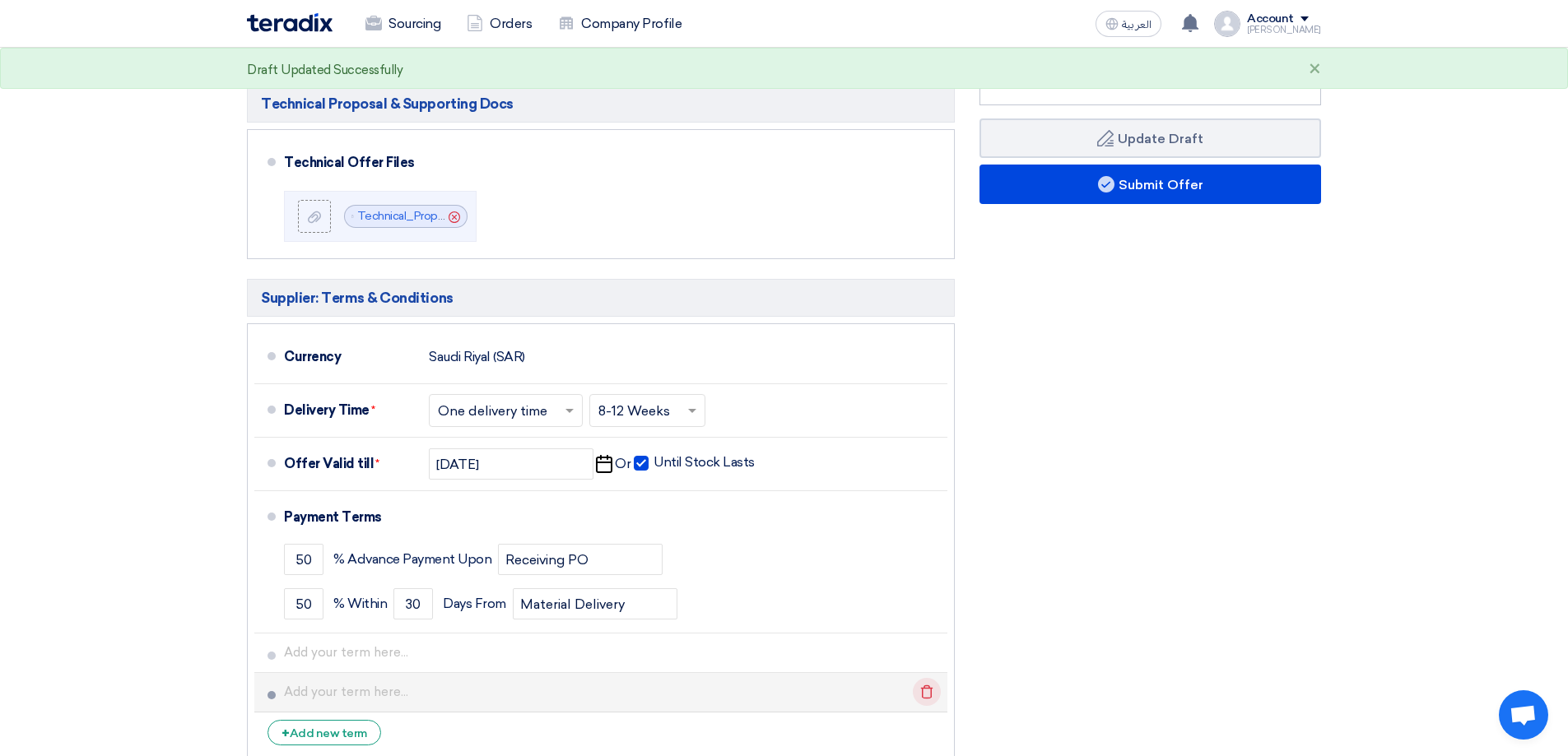
click at [925, 691] on icon "Delete" at bounding box center [926, 691] width 28 height 28
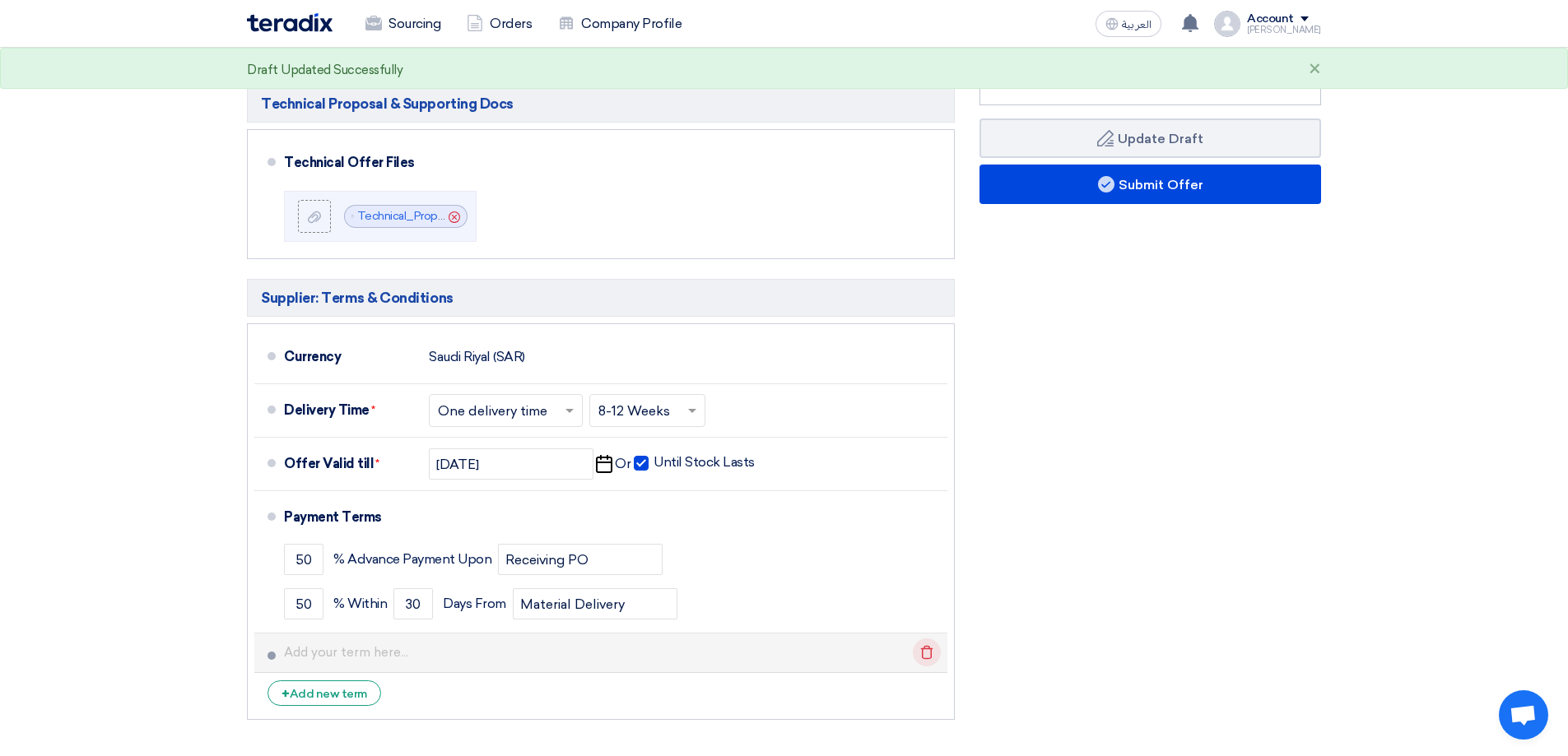
click at [929, 654] on icon "Delete" at bounding box center [926, 652] width 28 height 28
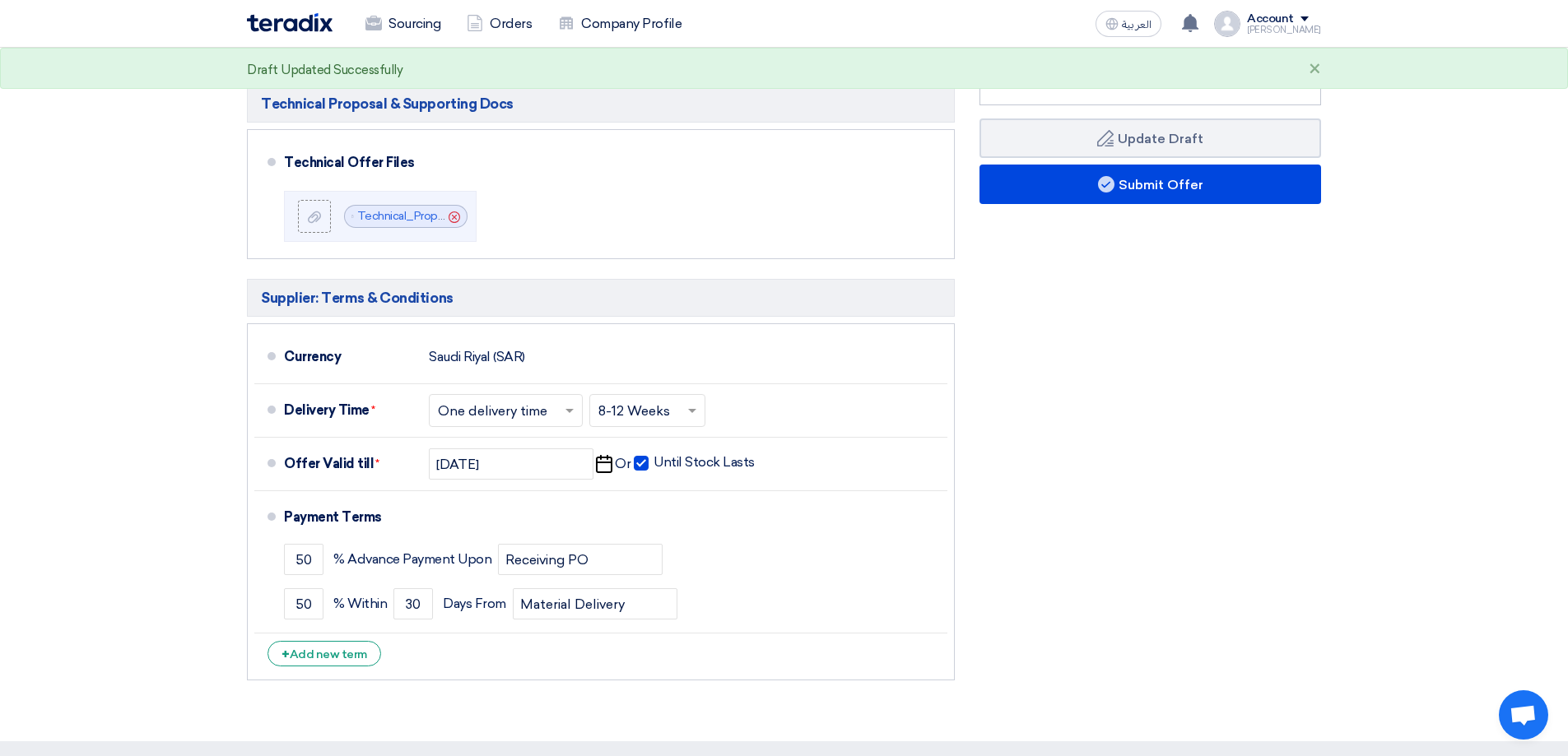
click at [1069, 540] on div "Financial Offer Summary Subtotal Saudi Riyal (SAR) 2,517,304 Taxes Draft" at bounding box center [1150, 282] width 366 height 811
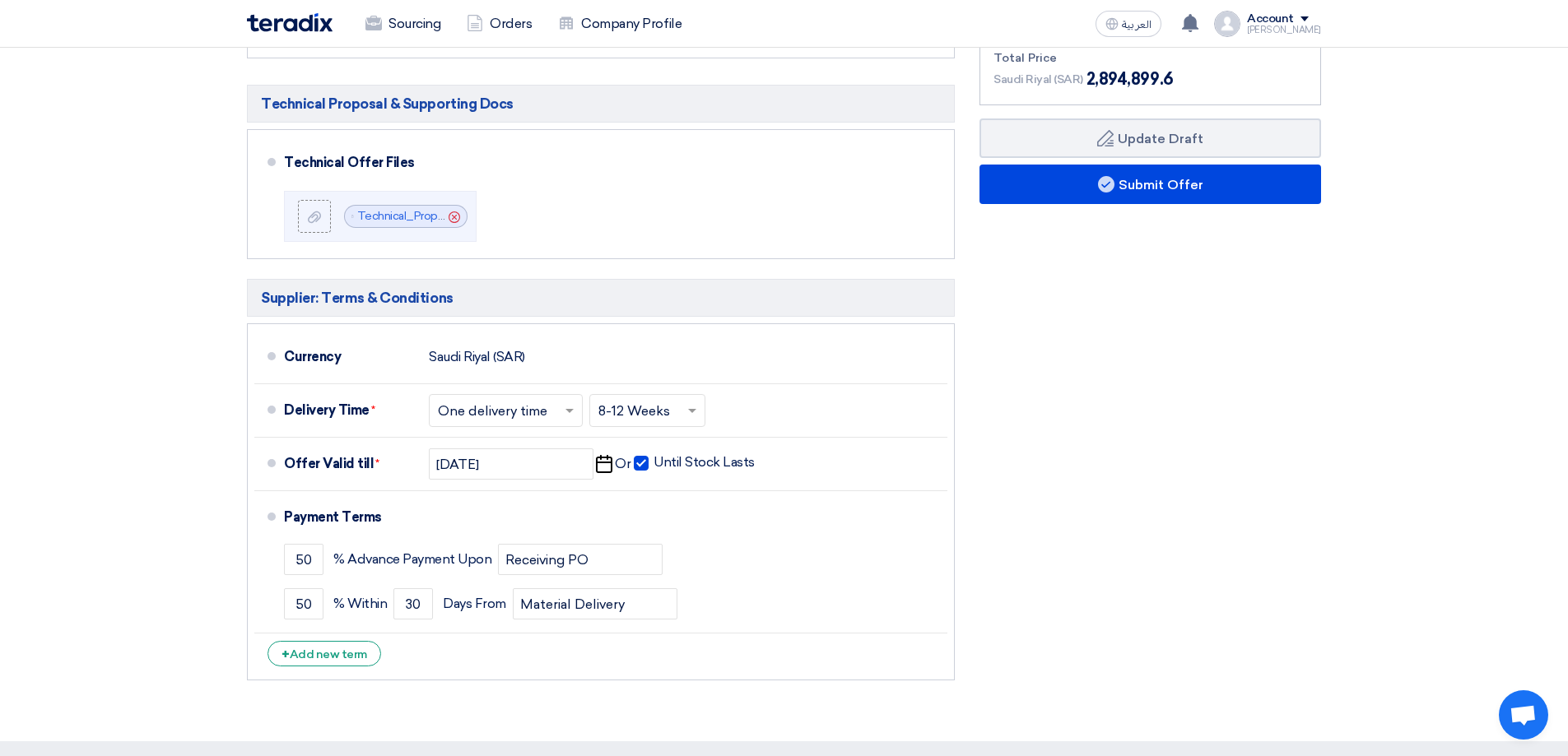
click at [168, 557] on section "Offer Details # Part Number Item Description Quantity Unit Price (SAR) Taxes + …" at bounding box center [784, 155] width 1568 height 1173
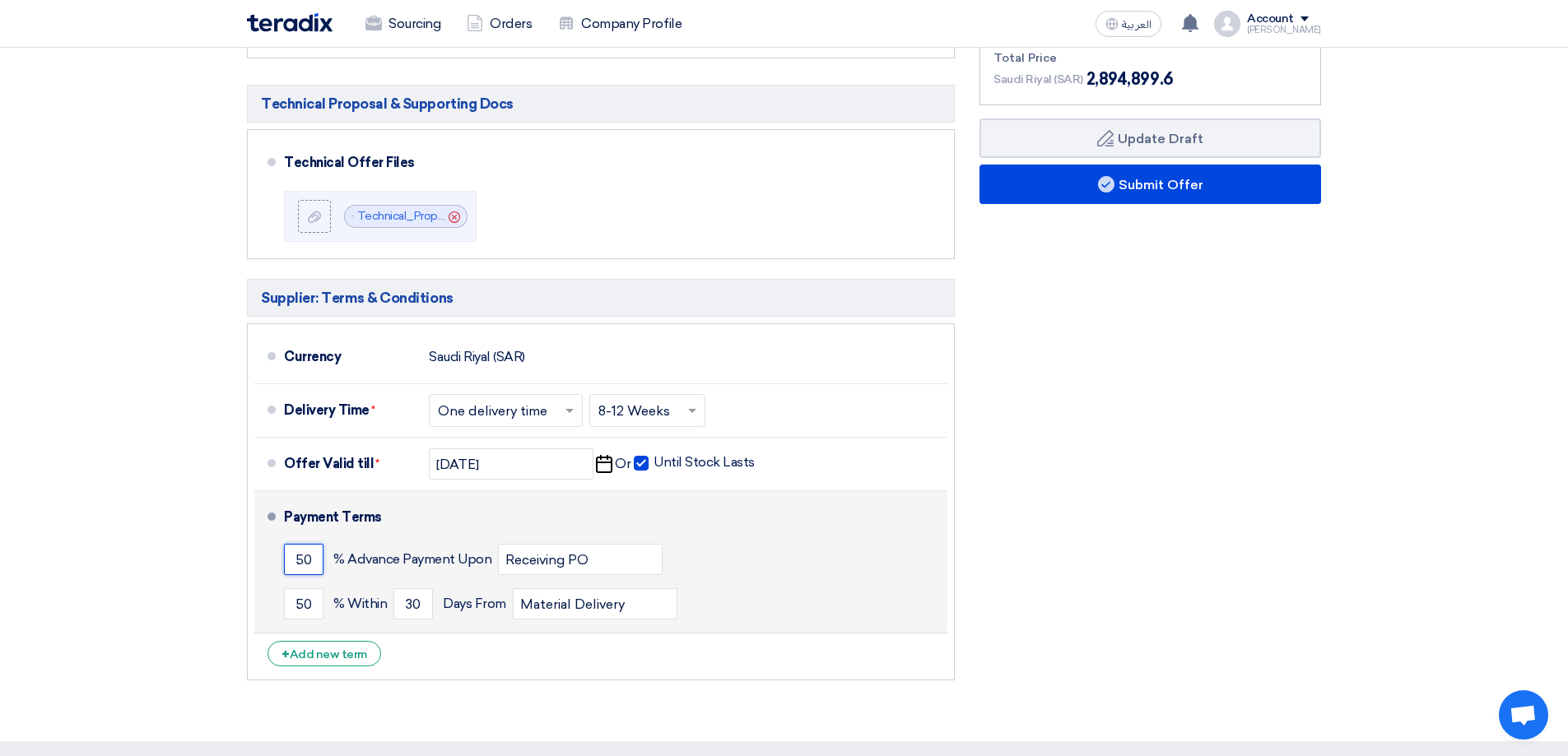
drag, startPoint x: 297, startPoint y: 559, endPoint x: 315, endPoint y: 558, distance: 18.0
click at [315, 558] on input "50" at bounding box center [303, 559] width 39 height 31
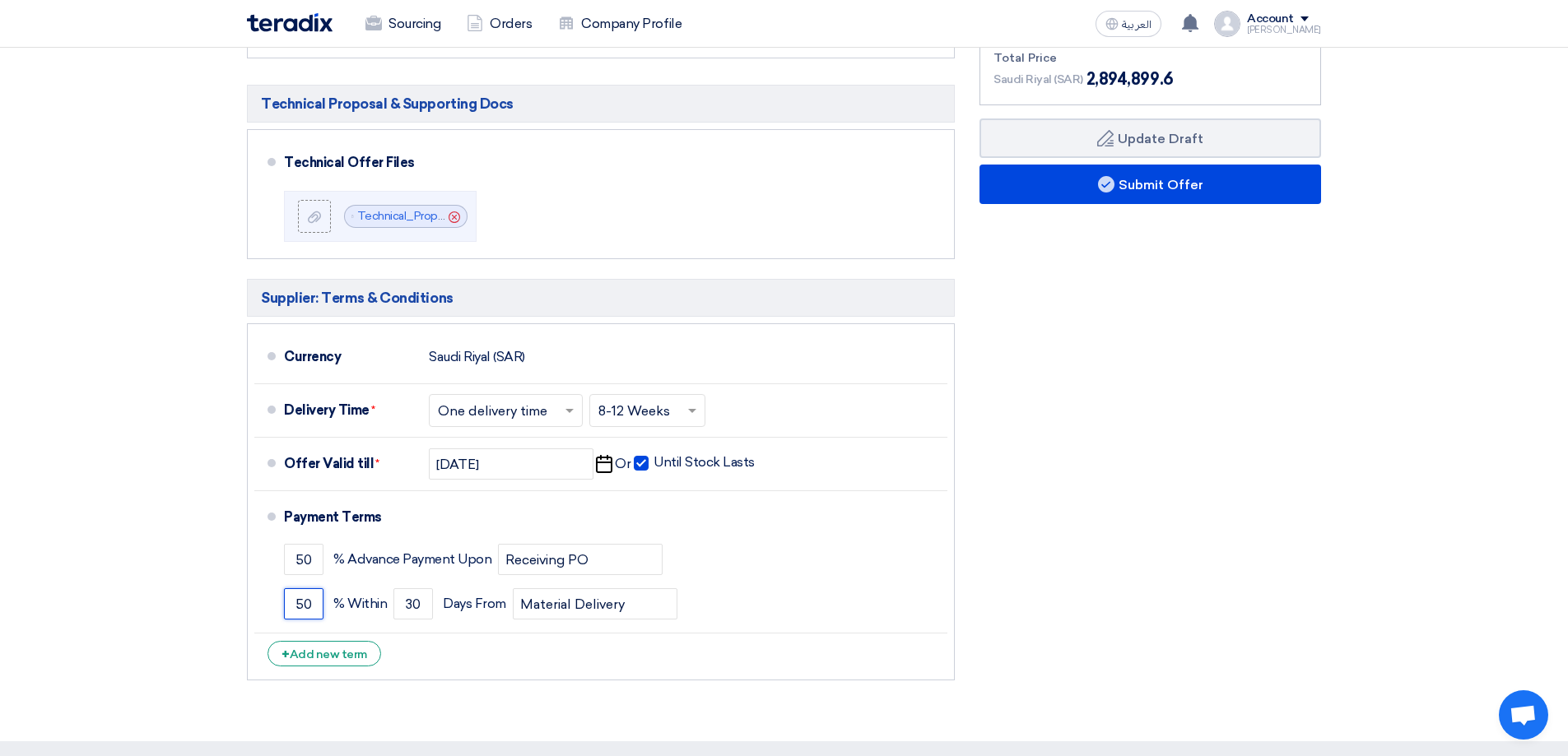
drag, startPoint x: 317, startPoint y: 609, endPoint x: 242, endPoint y: 585, distance: 78.7
click at [236, 589] on div "Commercial Proposal & Supporting Docs Commercial Offer Files File Cancel" at bounding box center [601, 282] width 732 height 811
click at [1094, 569] on div "Financial Offer Summary Subtotal Saudi Riyal (SAR) 2,517,304 Taxes Draft" at bounding box center [1150, 282] width 366 height 811
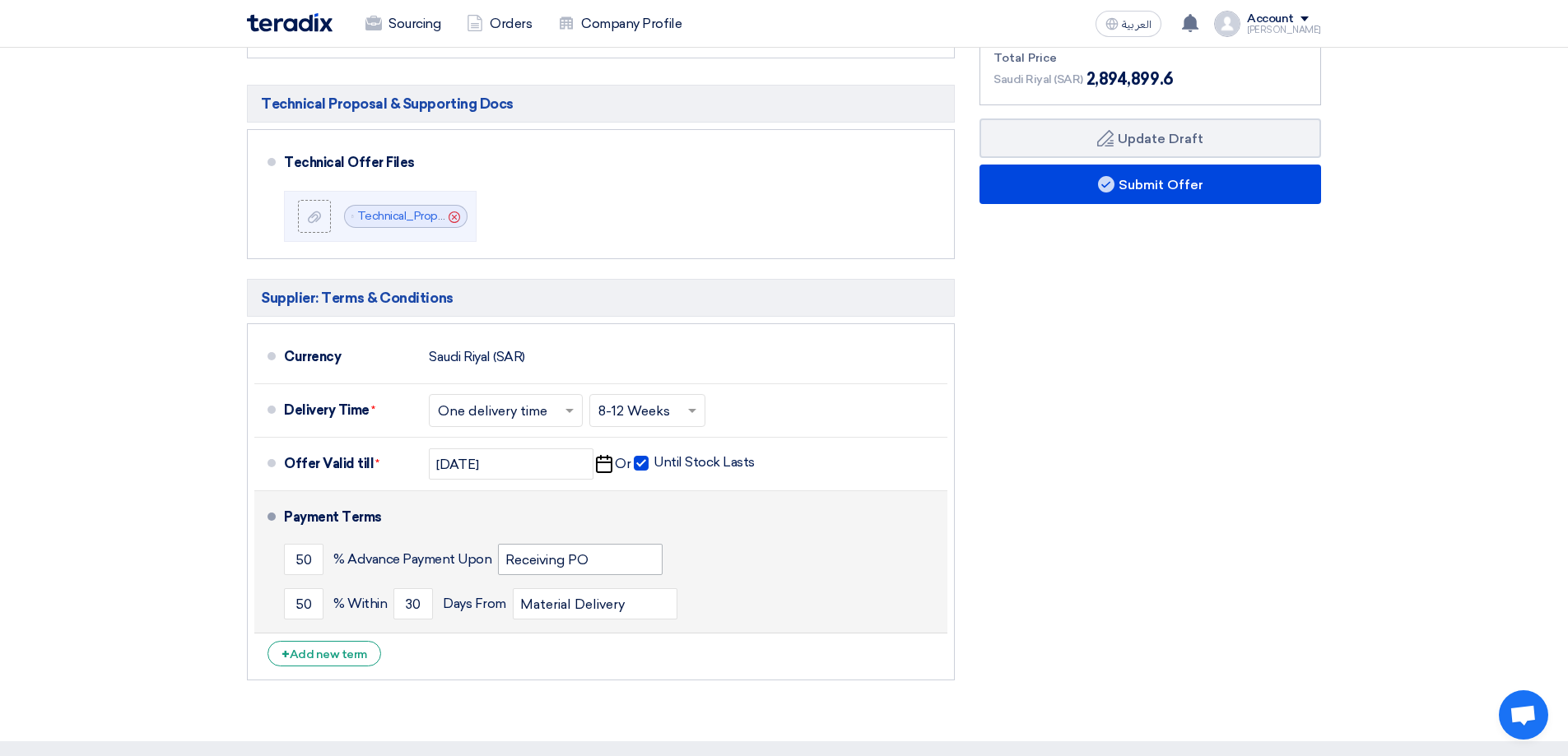
drag, startPoint x: 334, startPoint y: 552, endPoint x: 510, endPoint y: 560, distance: 176.2
click at [510, 560] on div "50 % Advance Payment Upon Receiving PO" at bounding box center [613, 559] width 657 height 44
drag, startPoint x: 335, startPoint y: 601, endPoint x: 405, endPoint y: 600, distance: 70.0
click at [405, 600] on div "50 % Within 30 Days From Material Delivery" at bounding box center [613, 603] width 657 height 44
drag, startPoint x: 447, startPoint y: 599, endPoint x: 509, endPoint y: 599, distance: 62.0
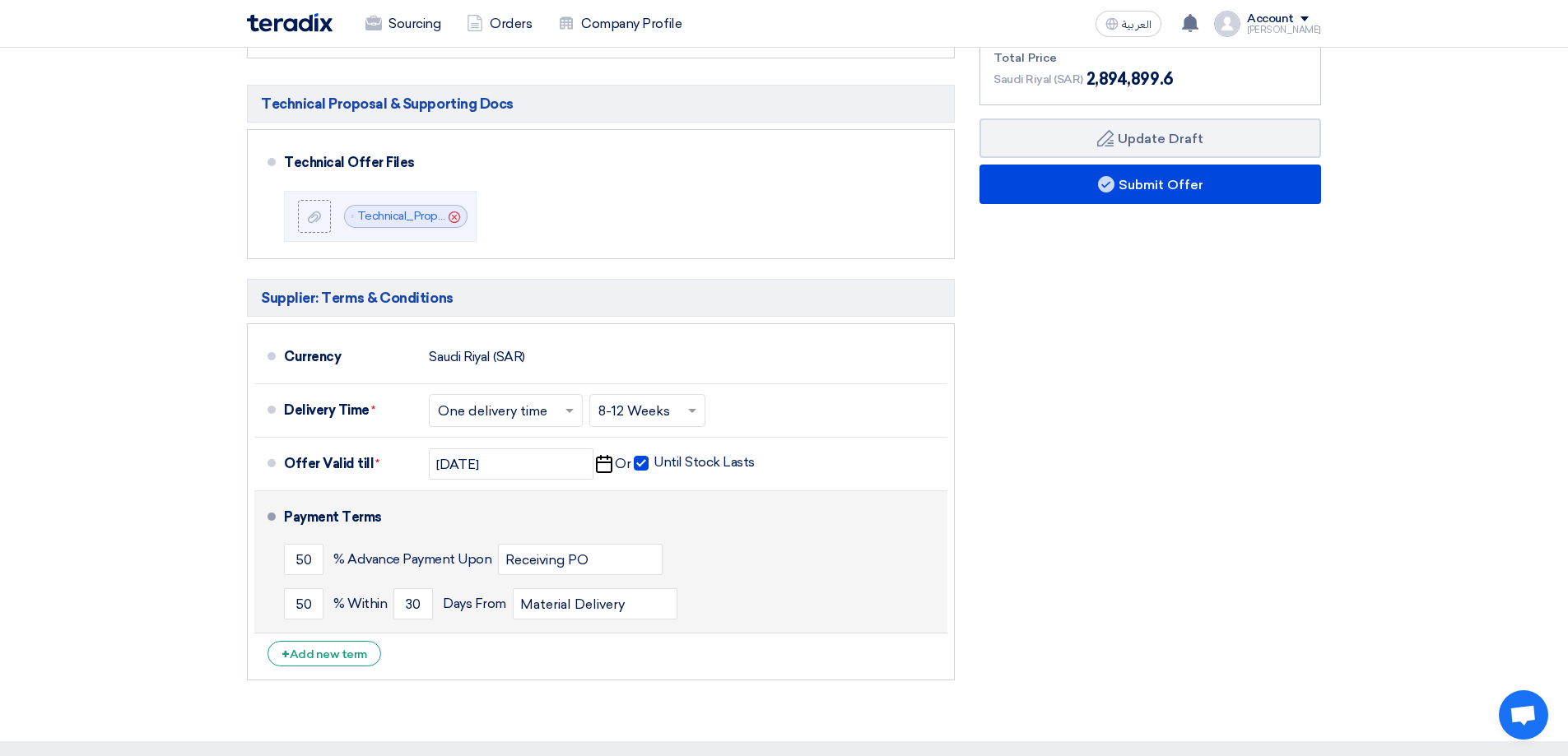
click at [509, 599] on div "50 % Within 30 Days From Material Delivery" at bounding box center [613, 603] width 657 height 44
click at [919, 586] on div "50 % Within 30 Days From Material Delivery" at bounding box center [613, 603] width 657 height 44
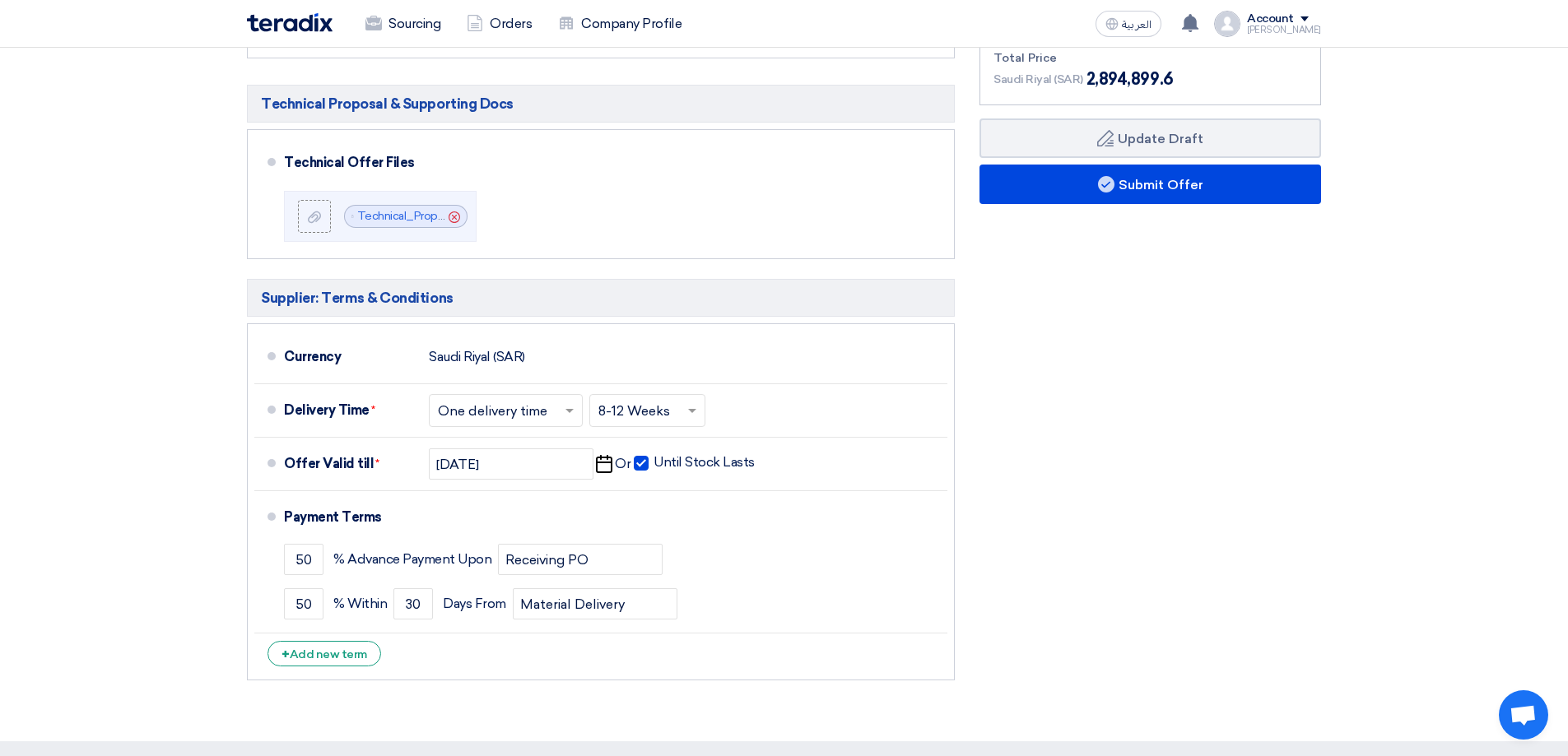
click at [1050, 565] on div "Financial Offer Summary Subtotal Saudi Riyal (SAR) 2,517,304 Taxes Draft" at bounding box center [1150, 282] width 366 height 811
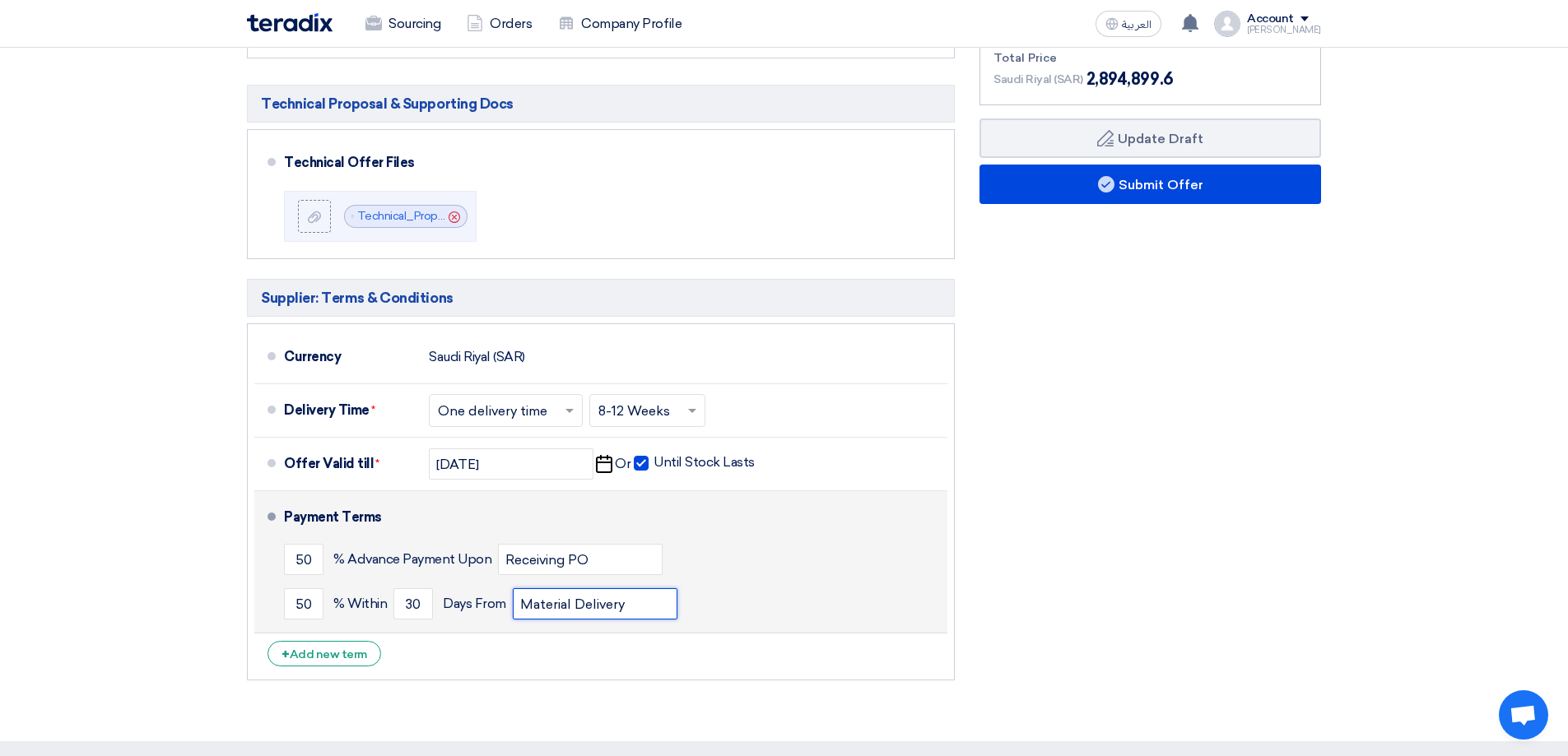
click at [523, 601] on input "Material Delivery" at bounding box center [594, 603] width 165 height 31
type input "Material Delivery"
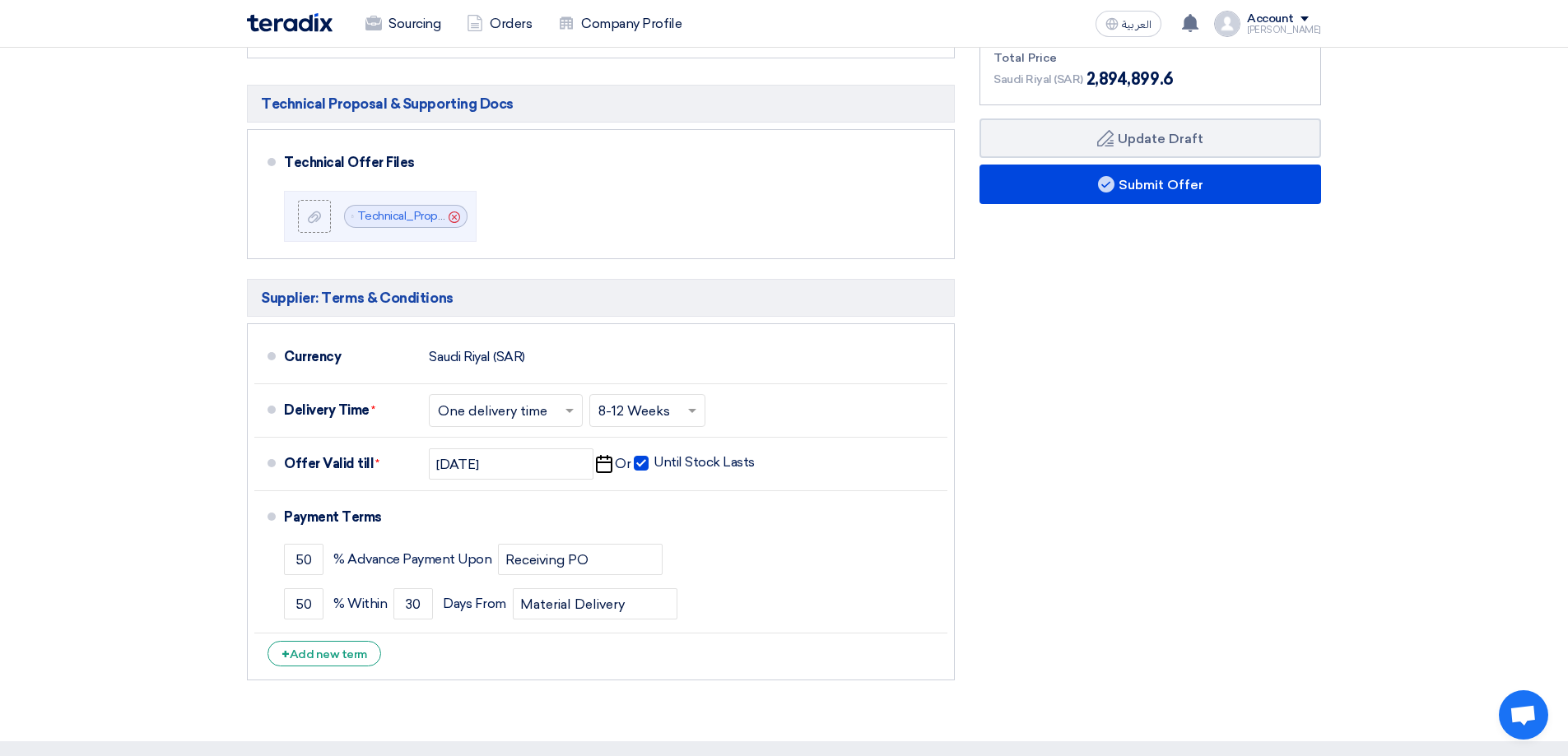
click at [1146, 570] on div "Financial Offer Summary Subtotal Saudi Riyal (SAR) 2,517,304 Taxes Draft" at bounding box center [1150, 282] width 366 height 811
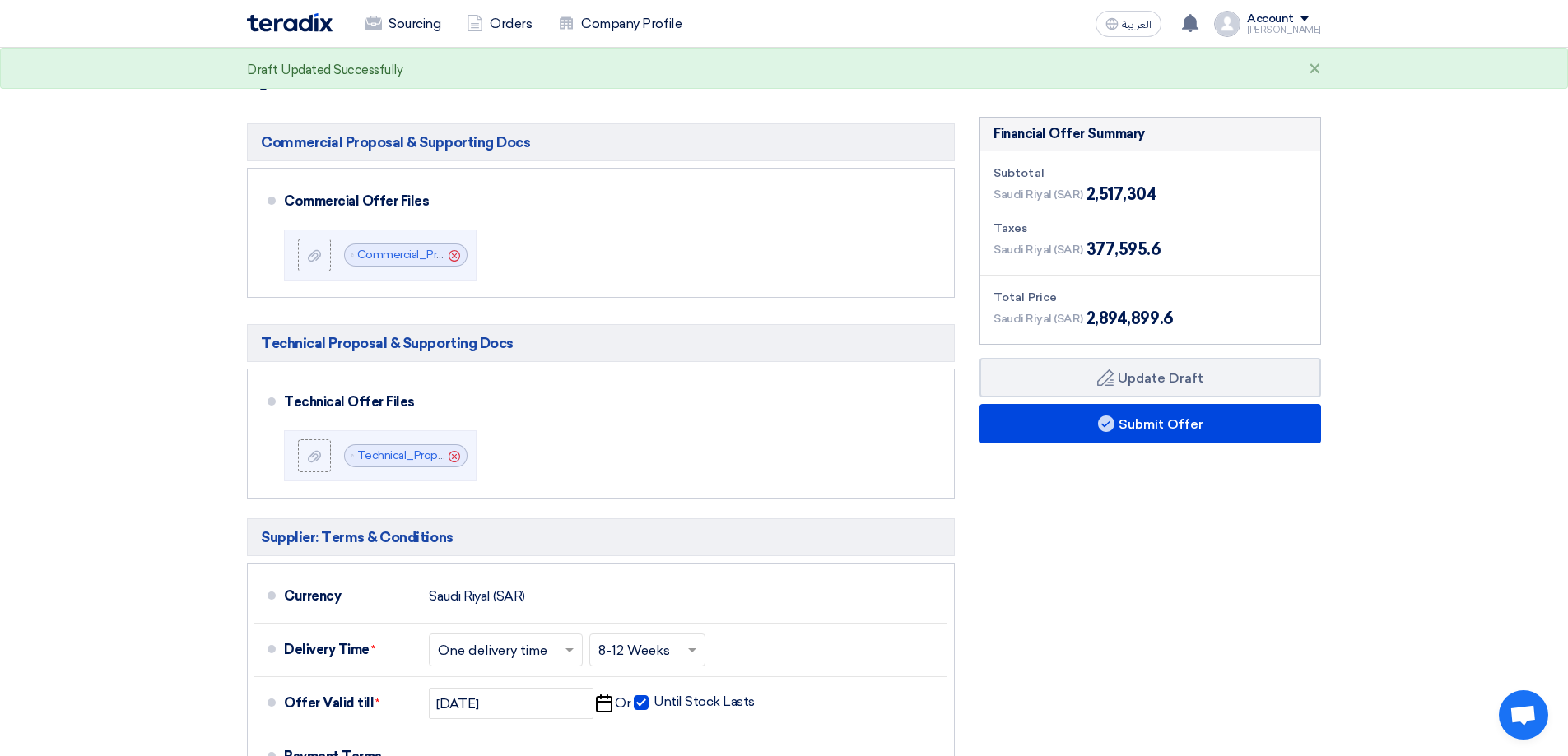
scroll to position [165, 0]
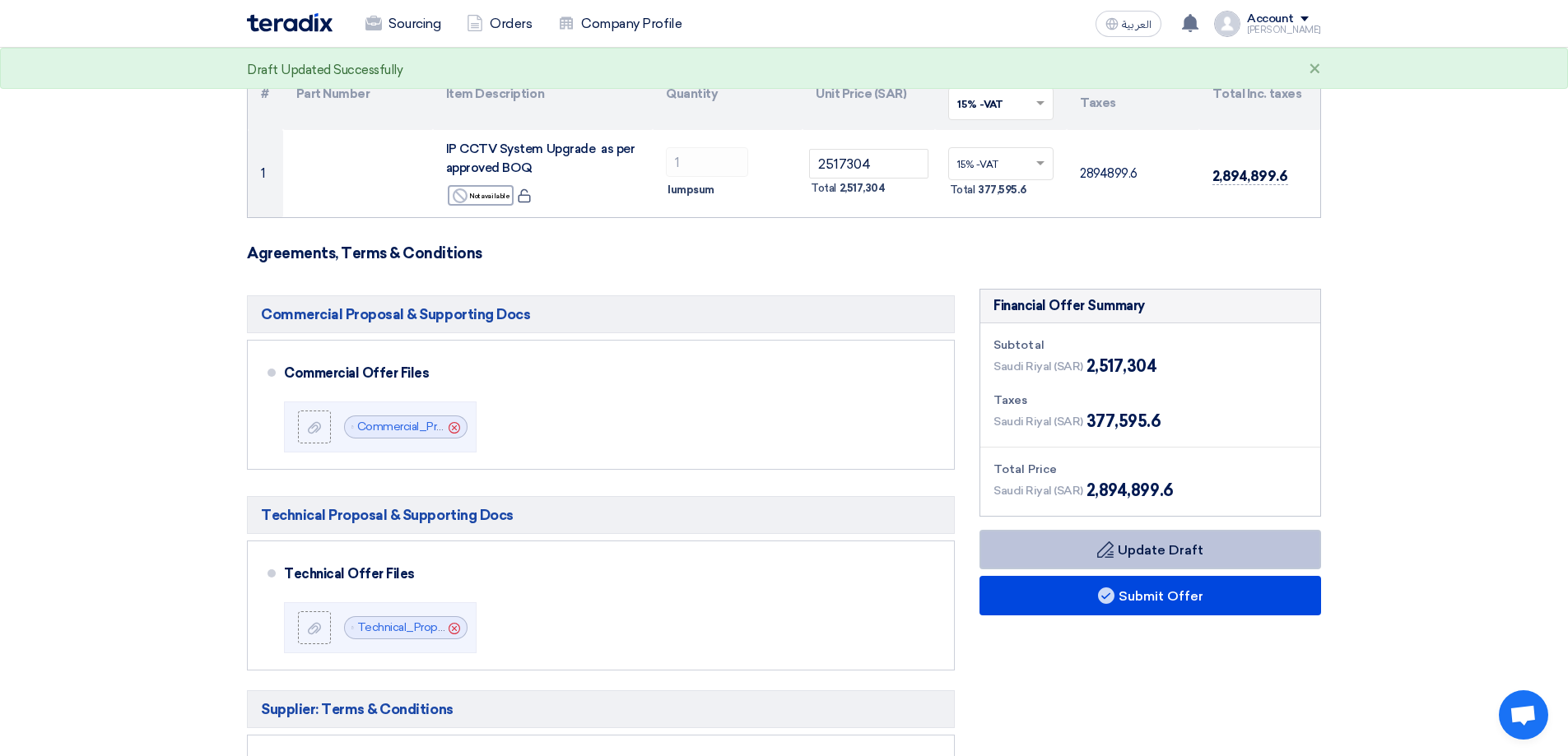
click at [1156, 539] on button "Draft Update Draft" at bounding box center [1150, 549] width 342 height 39
click at [1143, 546] on button "Draft Update Draft" at bounding box center [1150, 549] width 342 height 39
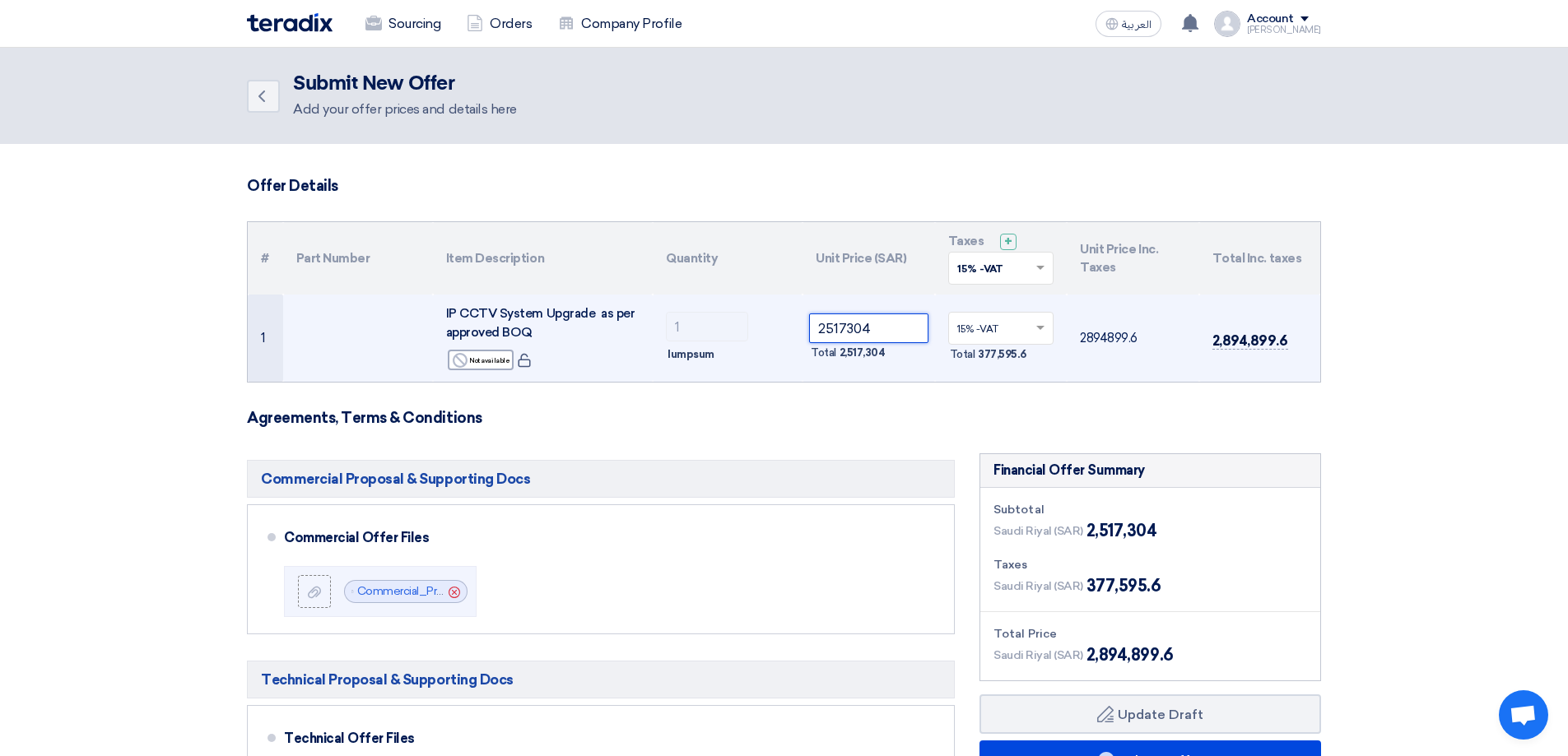
drag, startPoint x: 821, startPoint y: 328, endPoint x: 901, endPoint y: 329, distance: 80.0
click at [901, 329] on input "2517304" at bounding box center [868, 327] width 120 height 29
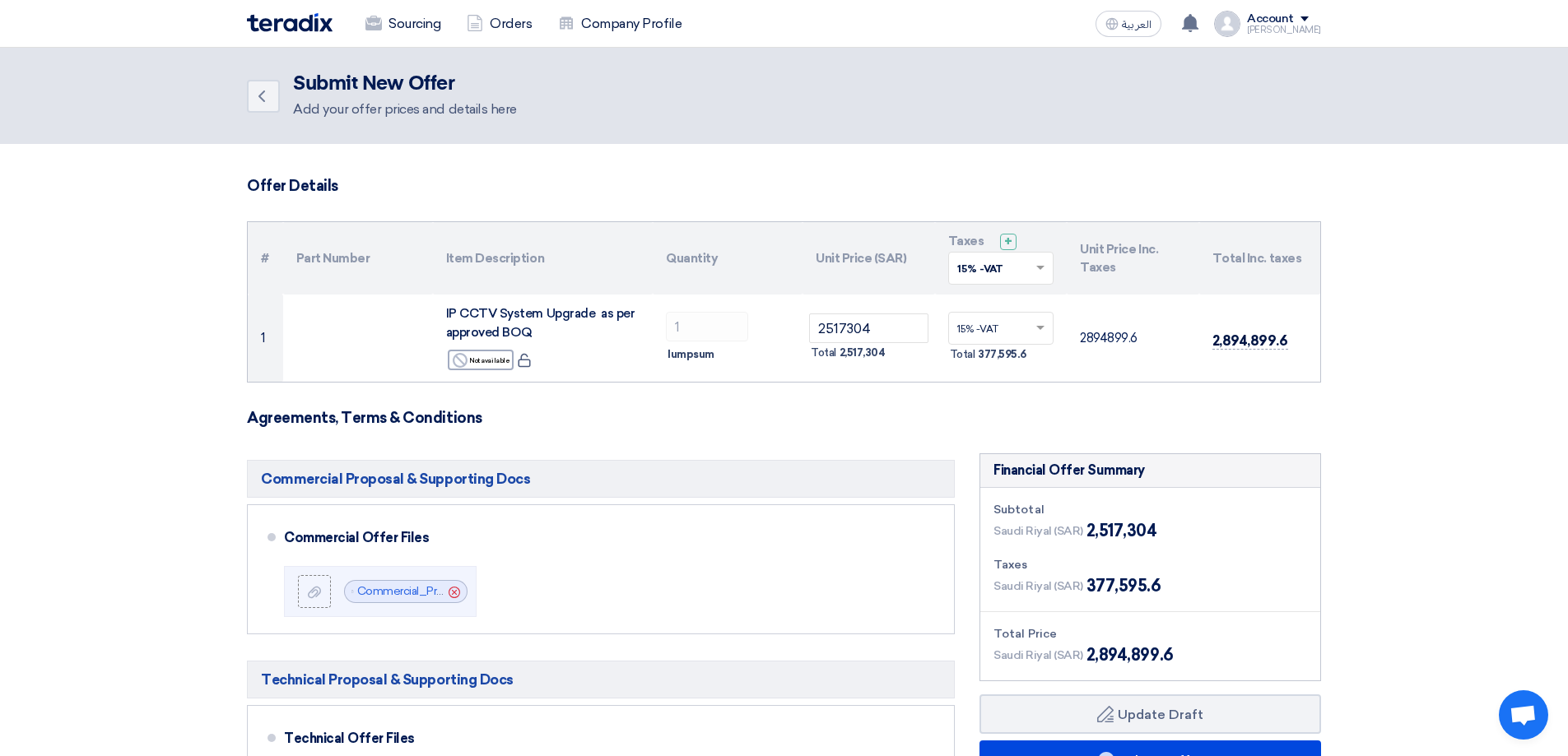
click at [1555, 342] on section "Offer Details # Part Number Item Description Quantity Unit Price (SAR) Taxes + …" at bounding box center [784, 730] width 1568 height 1173
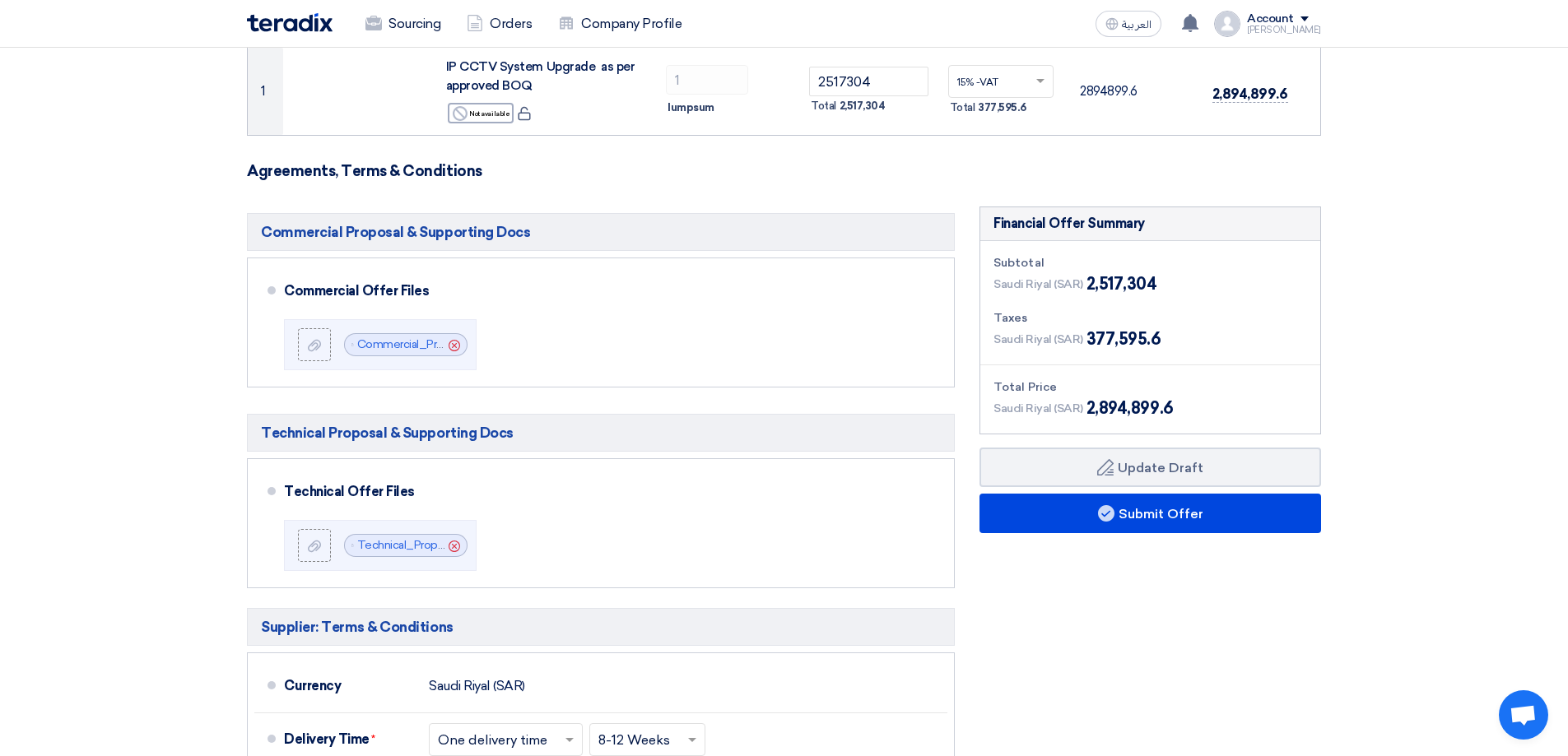
scroll to position [411, 0]
